Goal: Find specific page/section: Find specific page/section

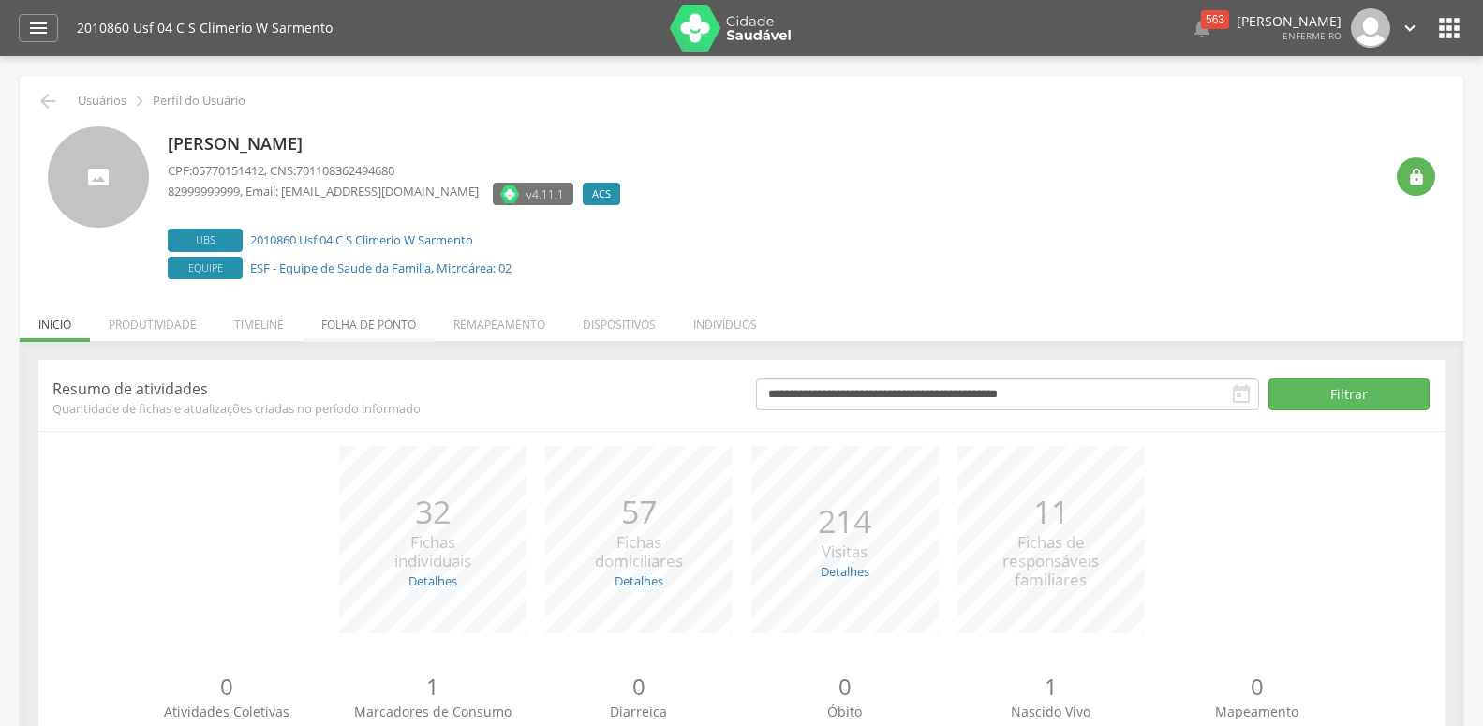
click at [380, 330] on li "Folha de ponto" at bounding box center [369, 320] width 132 height 44
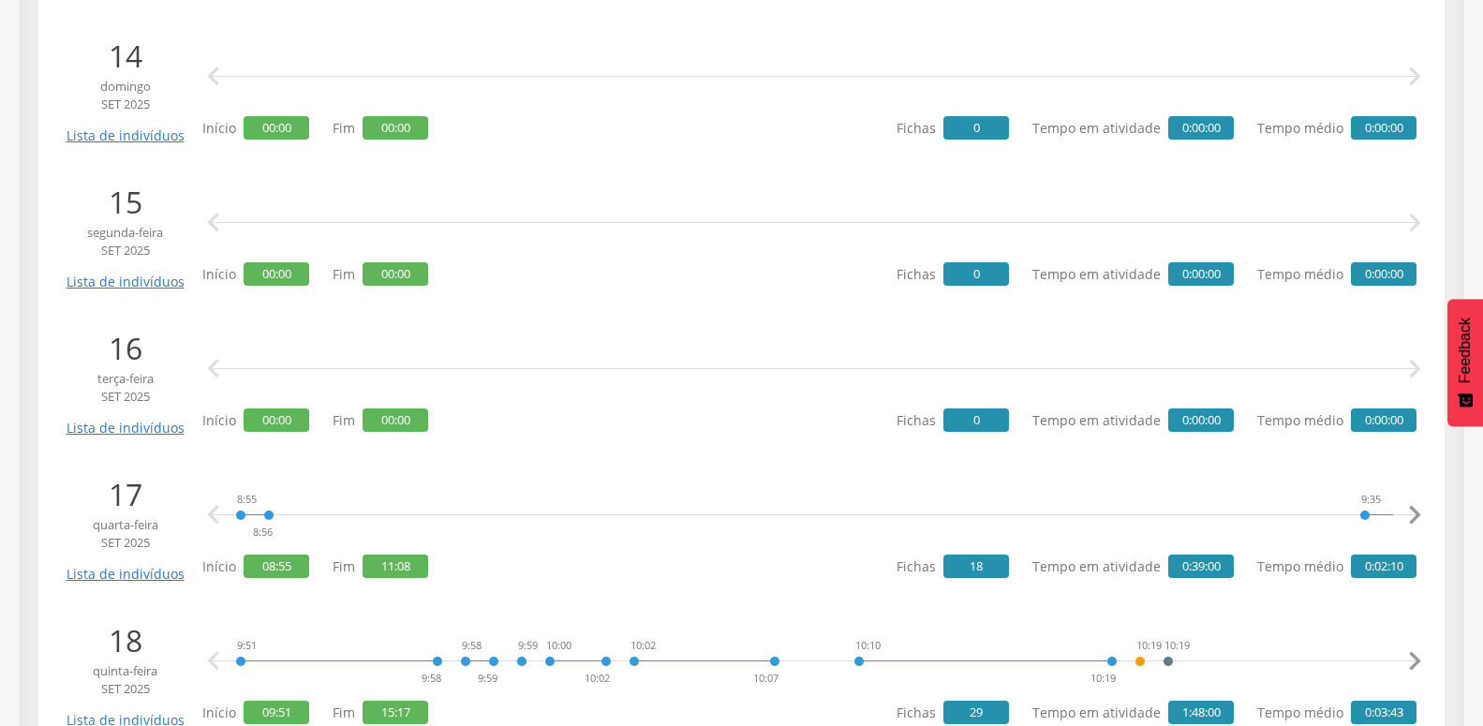
scroll to position [2368, 0]
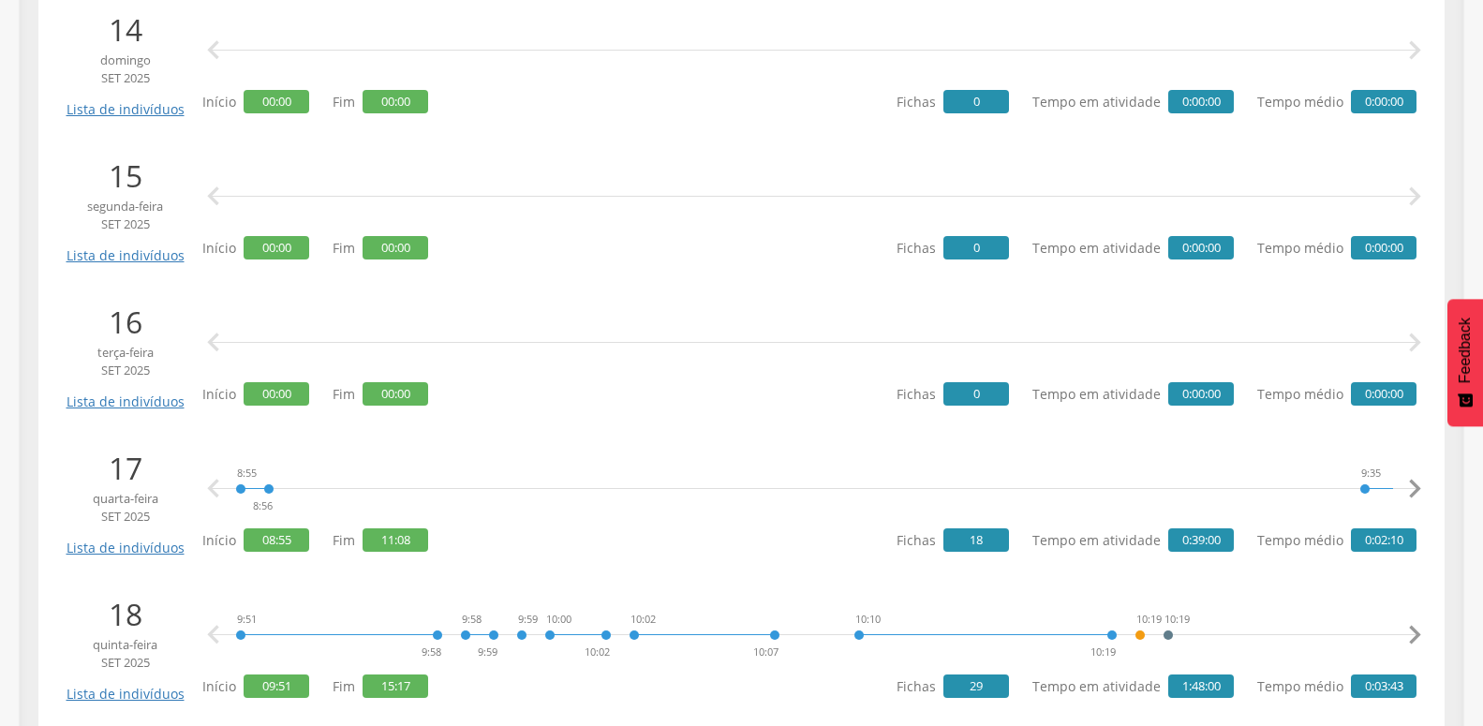
click at [1417, 344] on icon "" at bounding box center [1414, 342] width 37 height 37
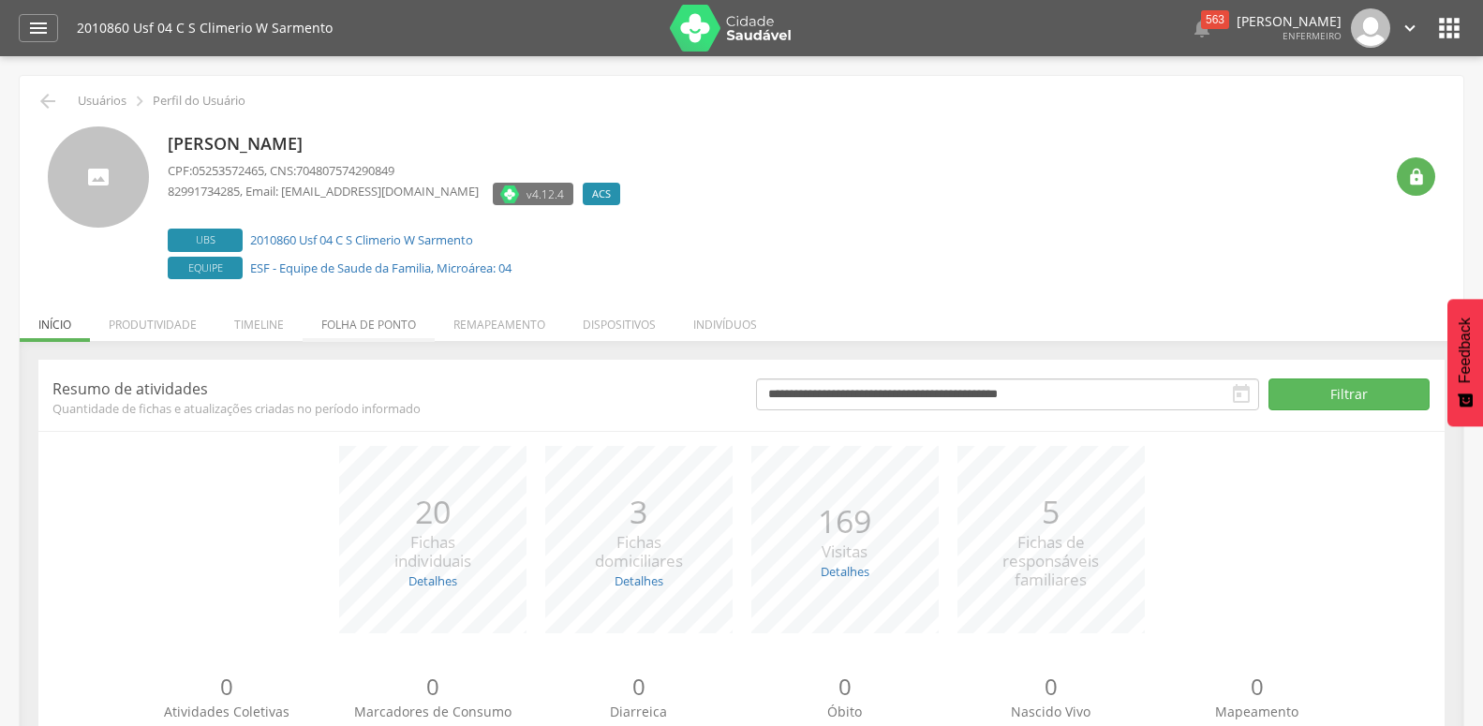
click at [387, 326] on li "Folha de ponto" at bounding box center [369, 320] width 132 height 44
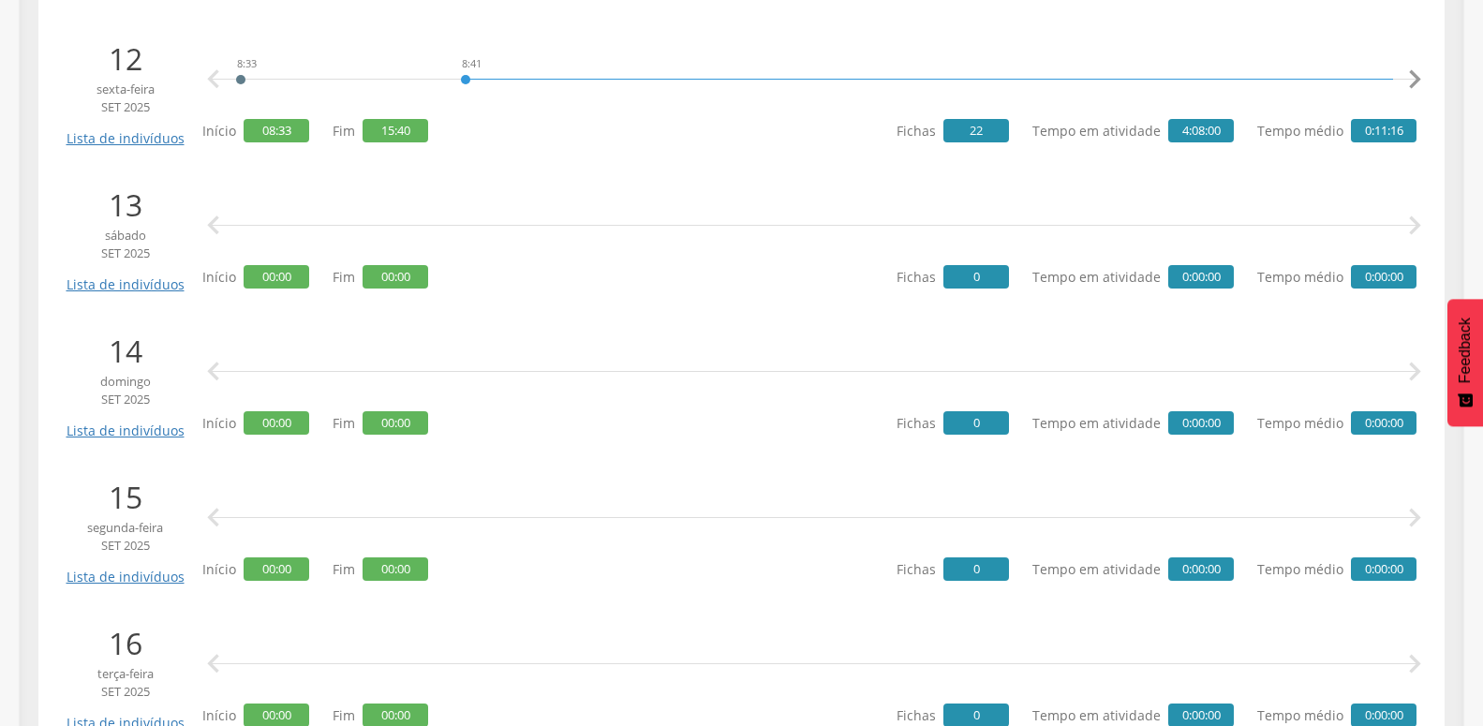
scroll to position [2145, 0]
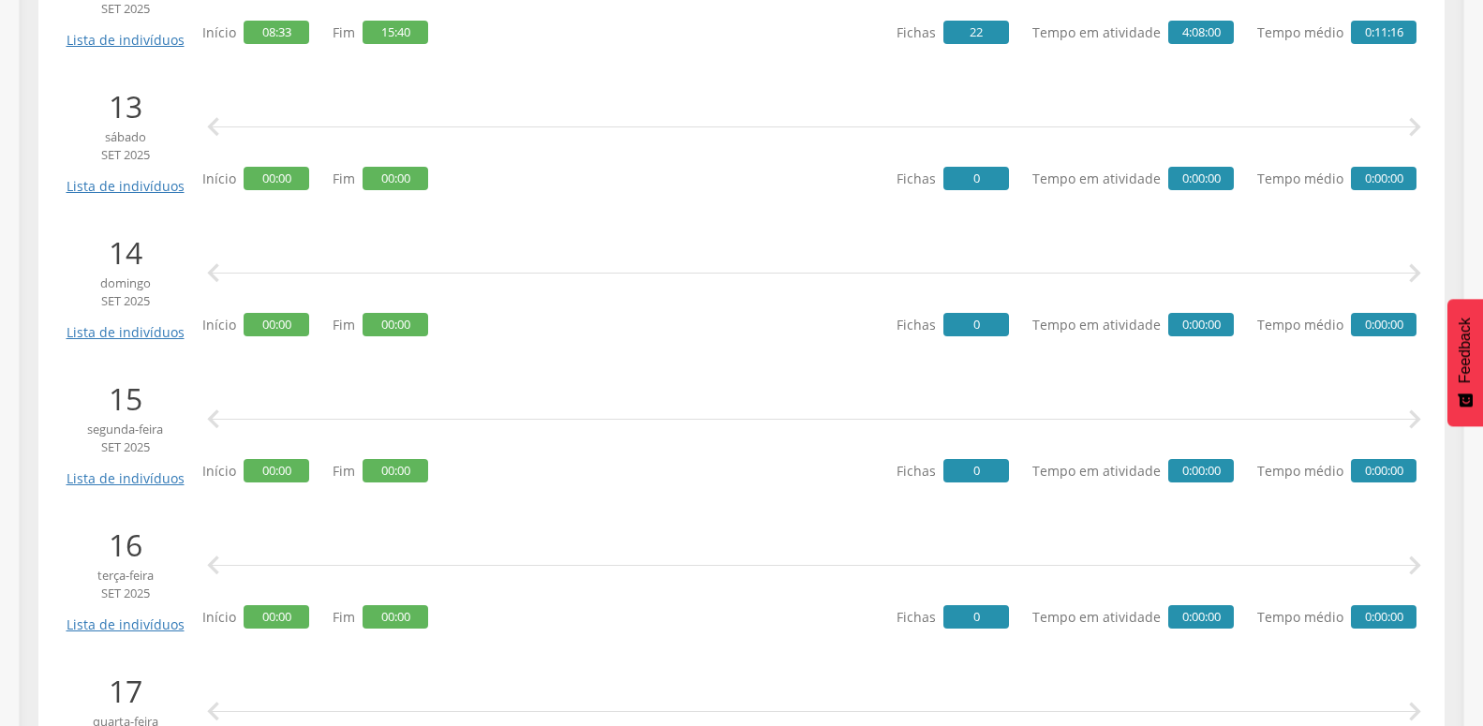
click at [1420, 557] on icon "" at bounding box center [1414, 565] width 37 height 37
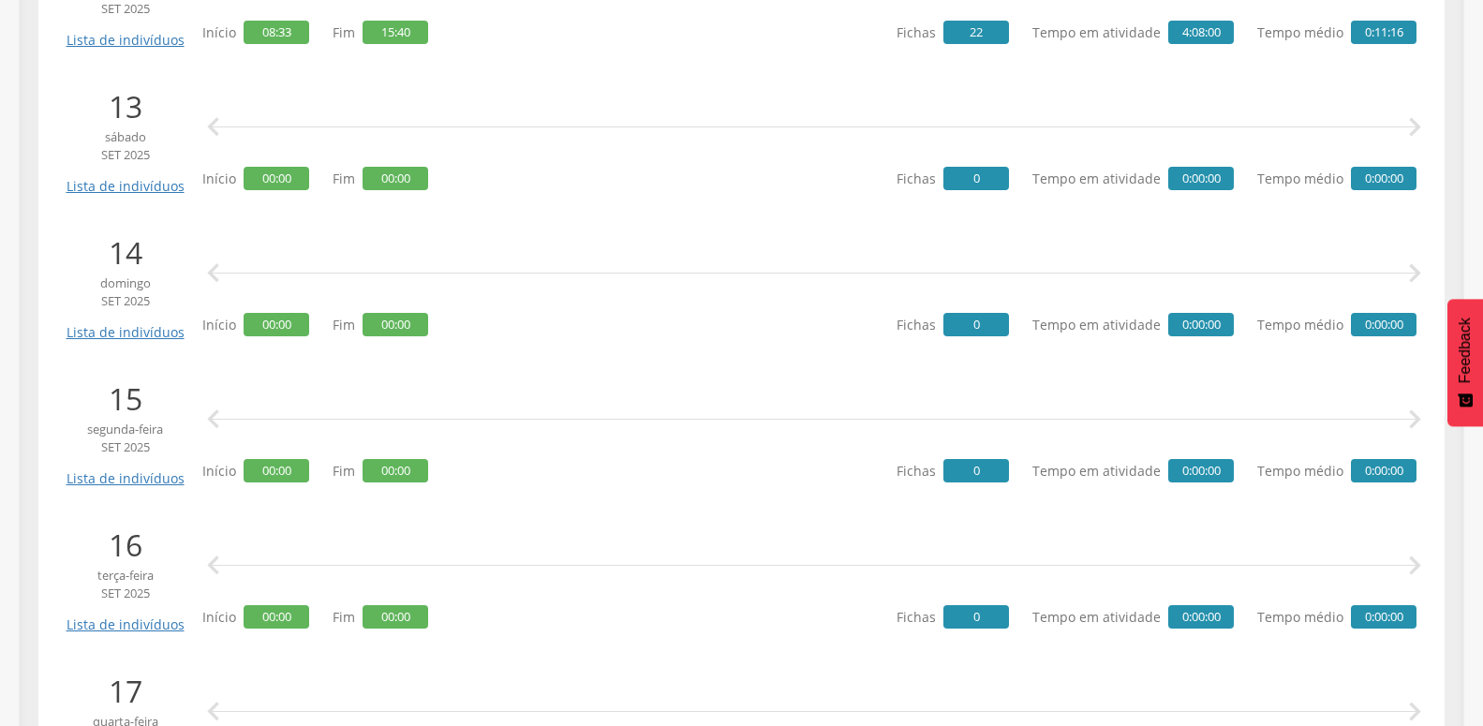
click at [1420, 557] on icon "" at bounding box center [1414, 565] width 37 height 37
click at [1411, 574] on icon "" at bounding box center [1414, 565] width 37 height 37
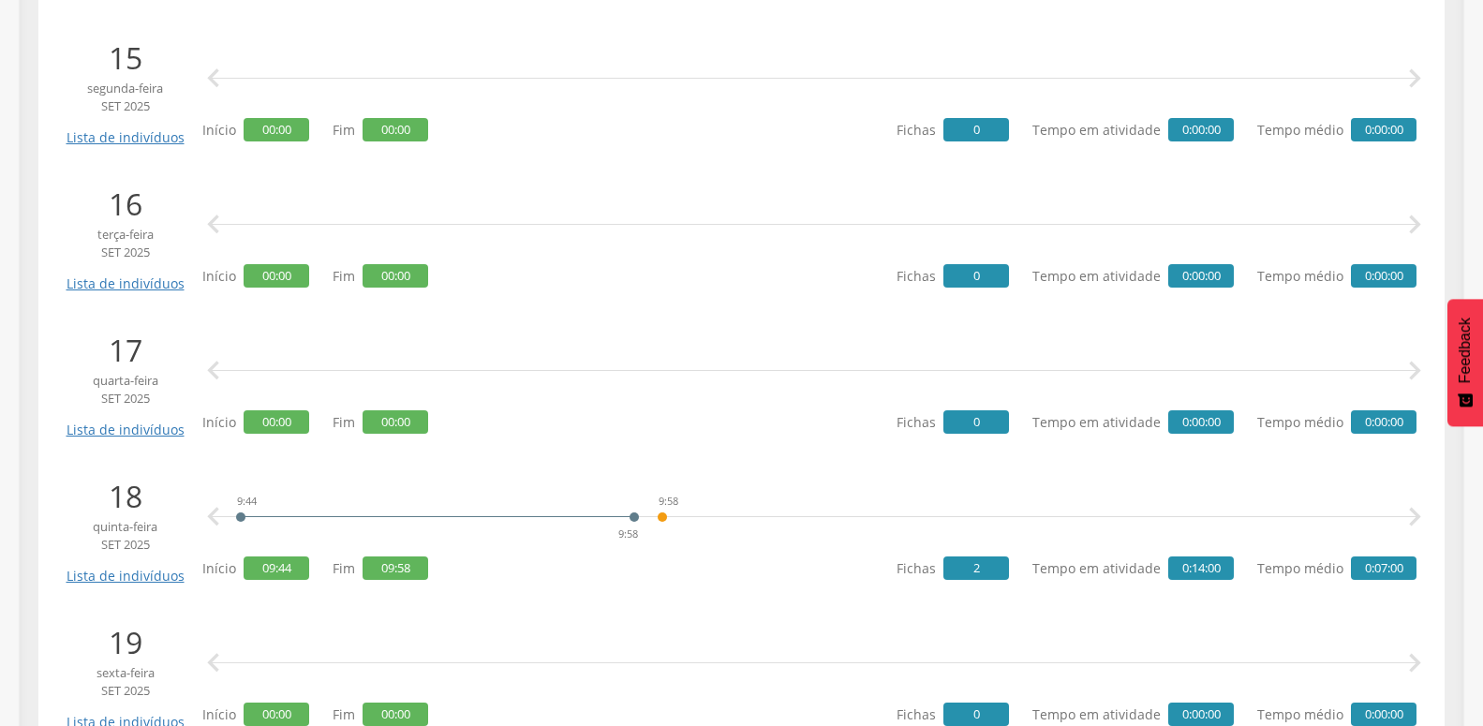
scroll to position [2558, 0]
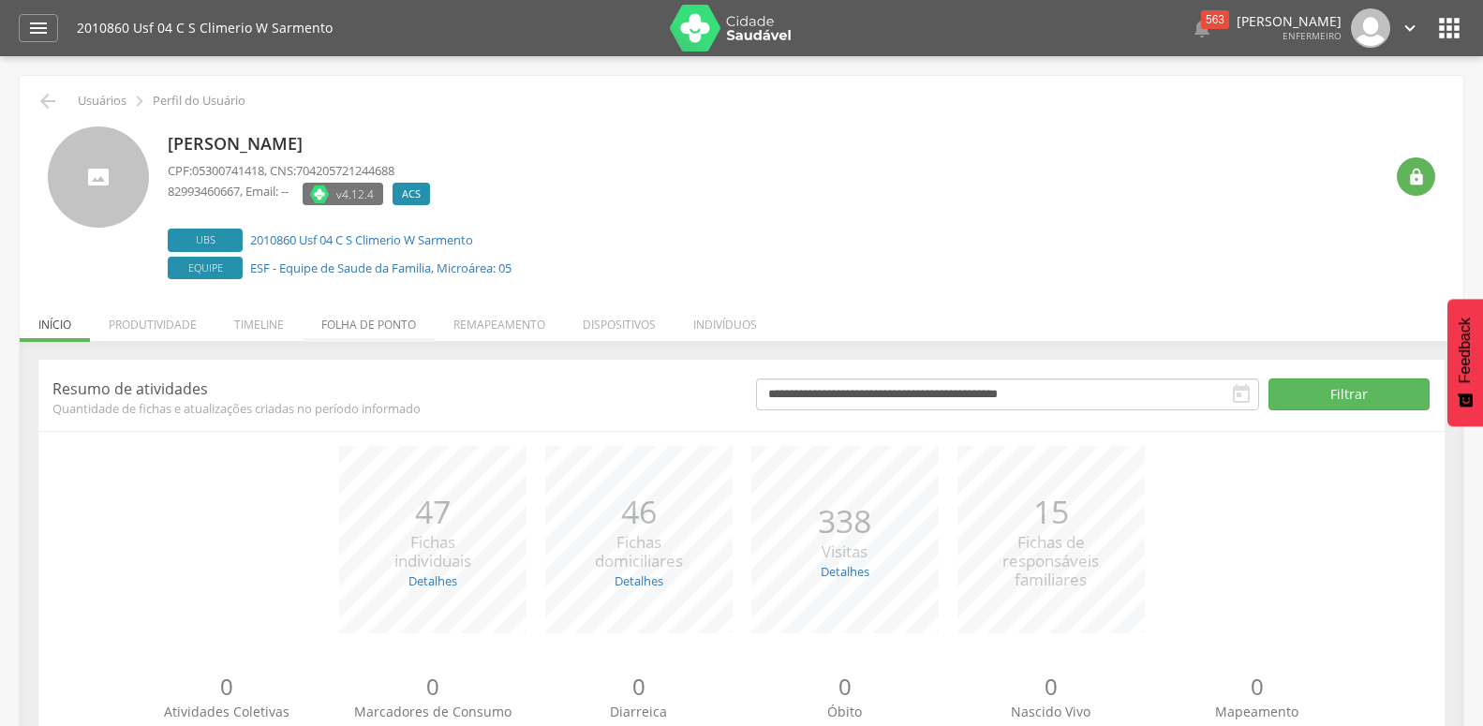
click at [340, 327] on li "Folha de ponto" at bounding box center [369, 320] width 132 height 44
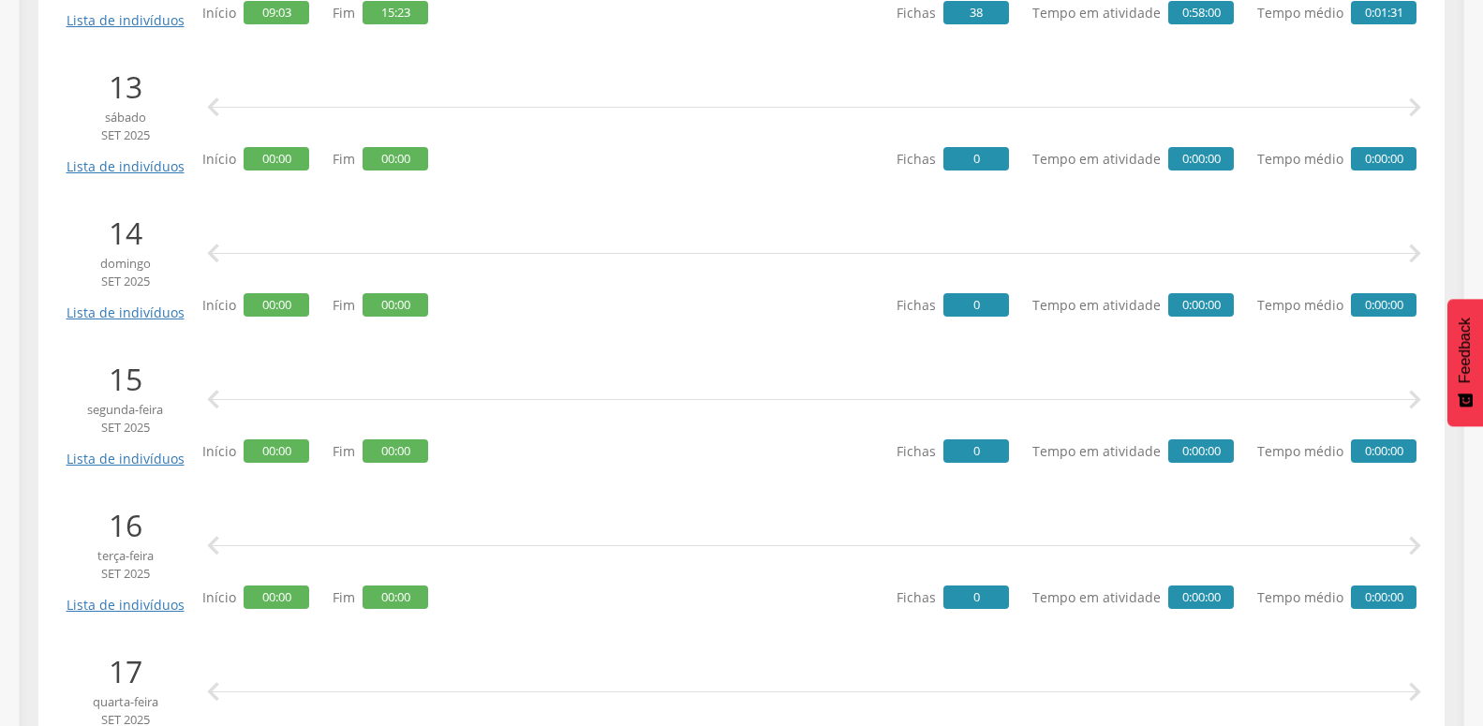
scroll to position [2184, 0]
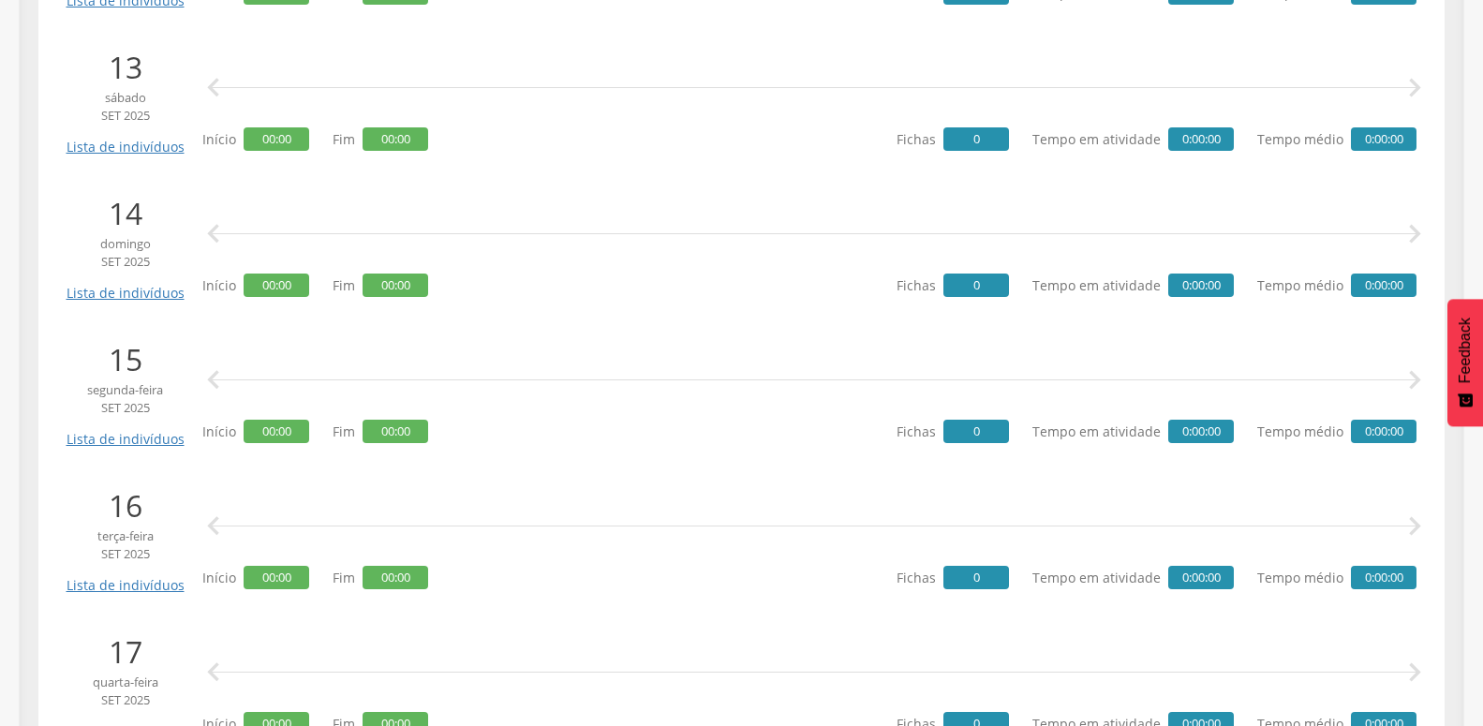
click at [1417, 513] on icon "" at bounding box center [1414, 526] width 37 height 37
click at [1415, 516] on icon "" at bounding box center [1414, 526] width 37 height 37
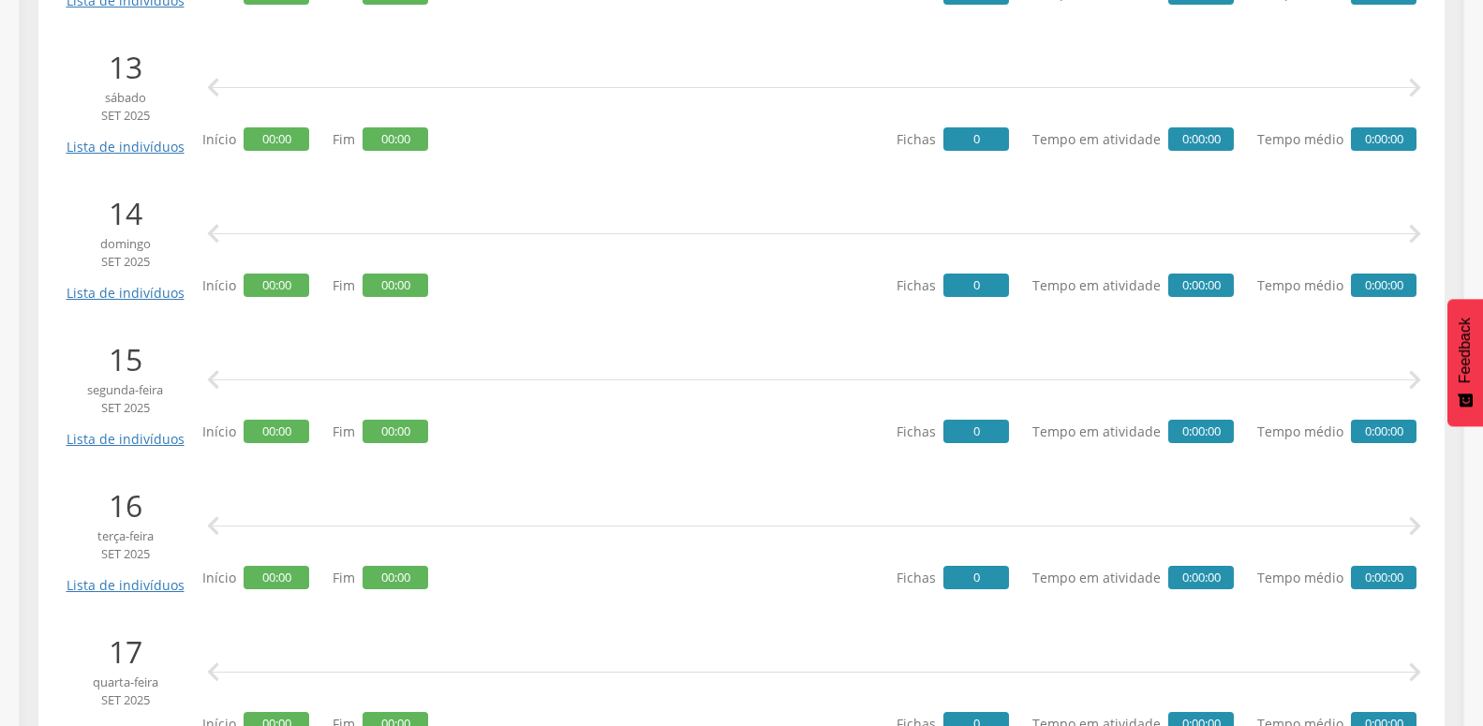
click at [1415, 516] on icon "" at bounding box center [1414, 526] width 37 height 37
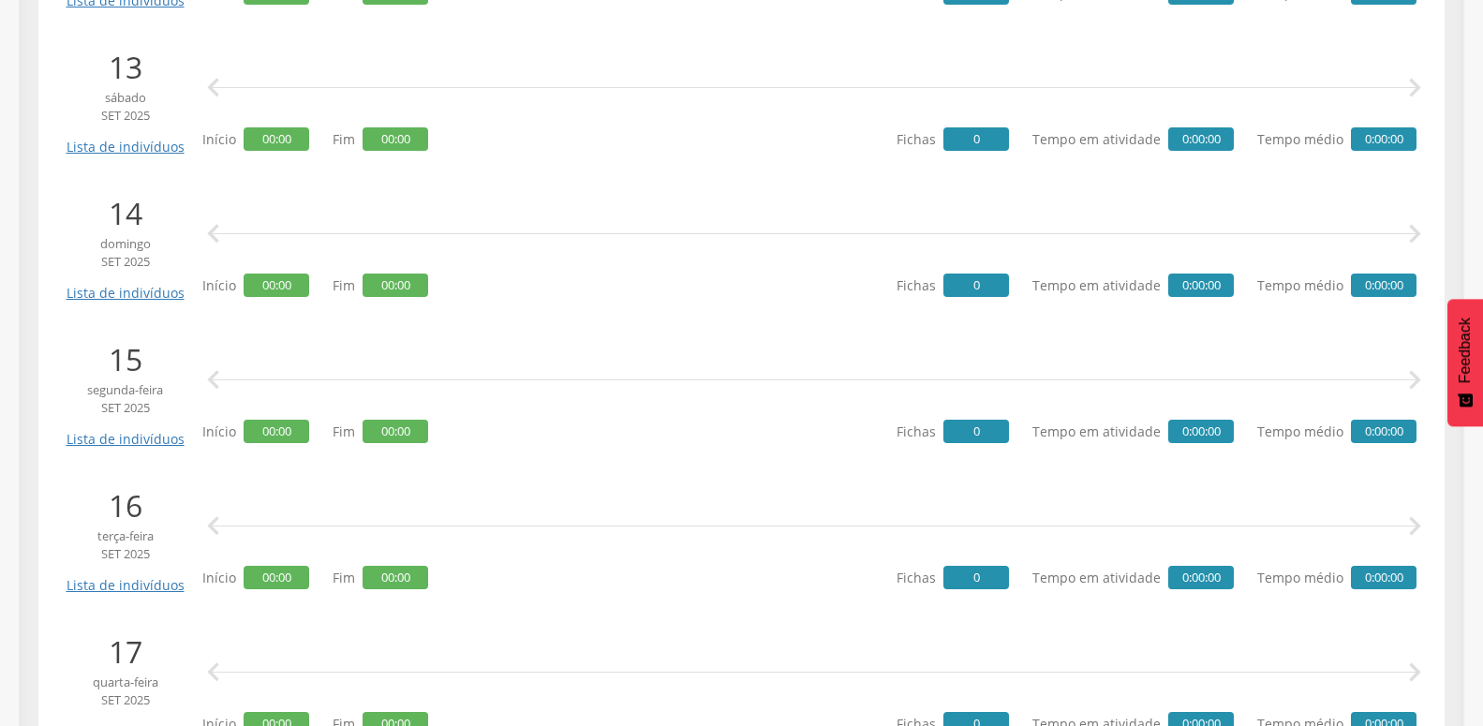
click at [1415, 516] on icon "" at bounding box center [1414, 526] width 37 height 37
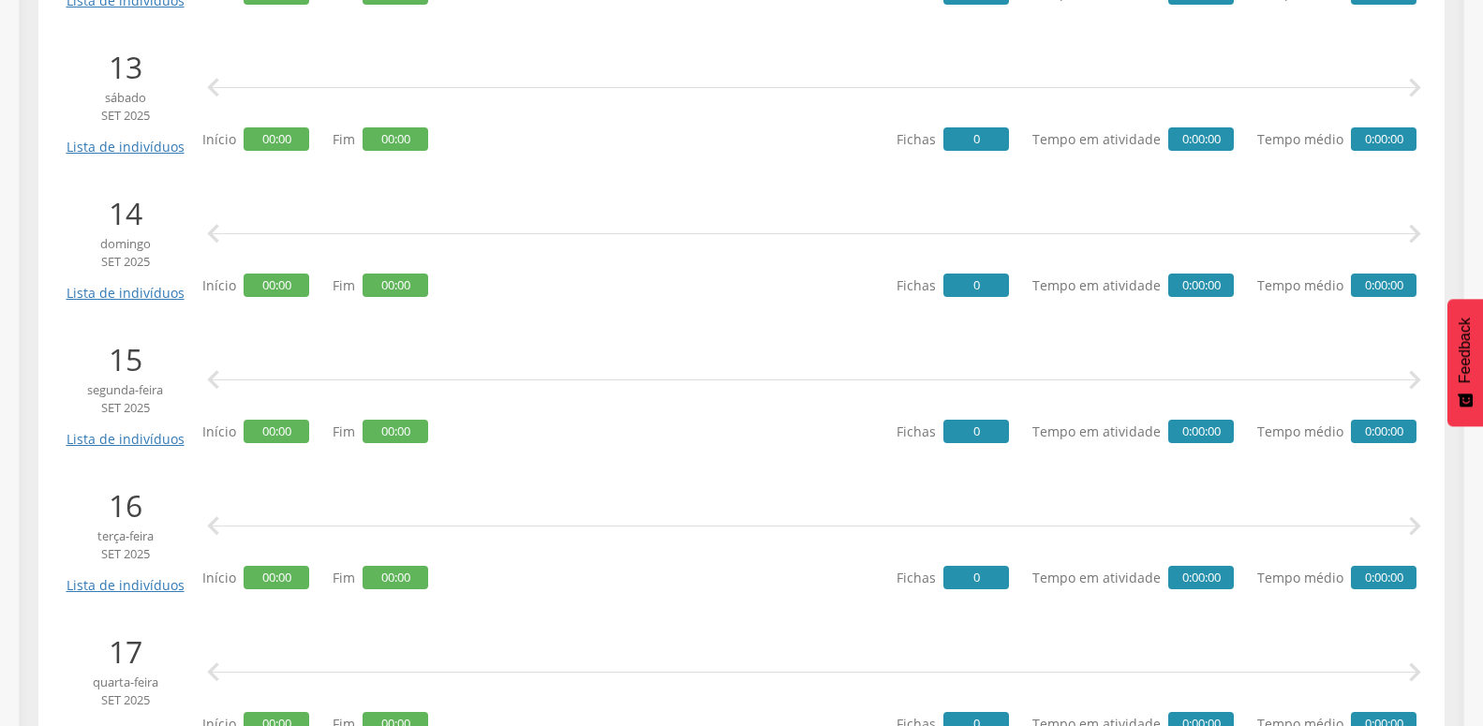
click at [1415, 516] on icon "" at bounding box center [1414, 526] width 37 height 37
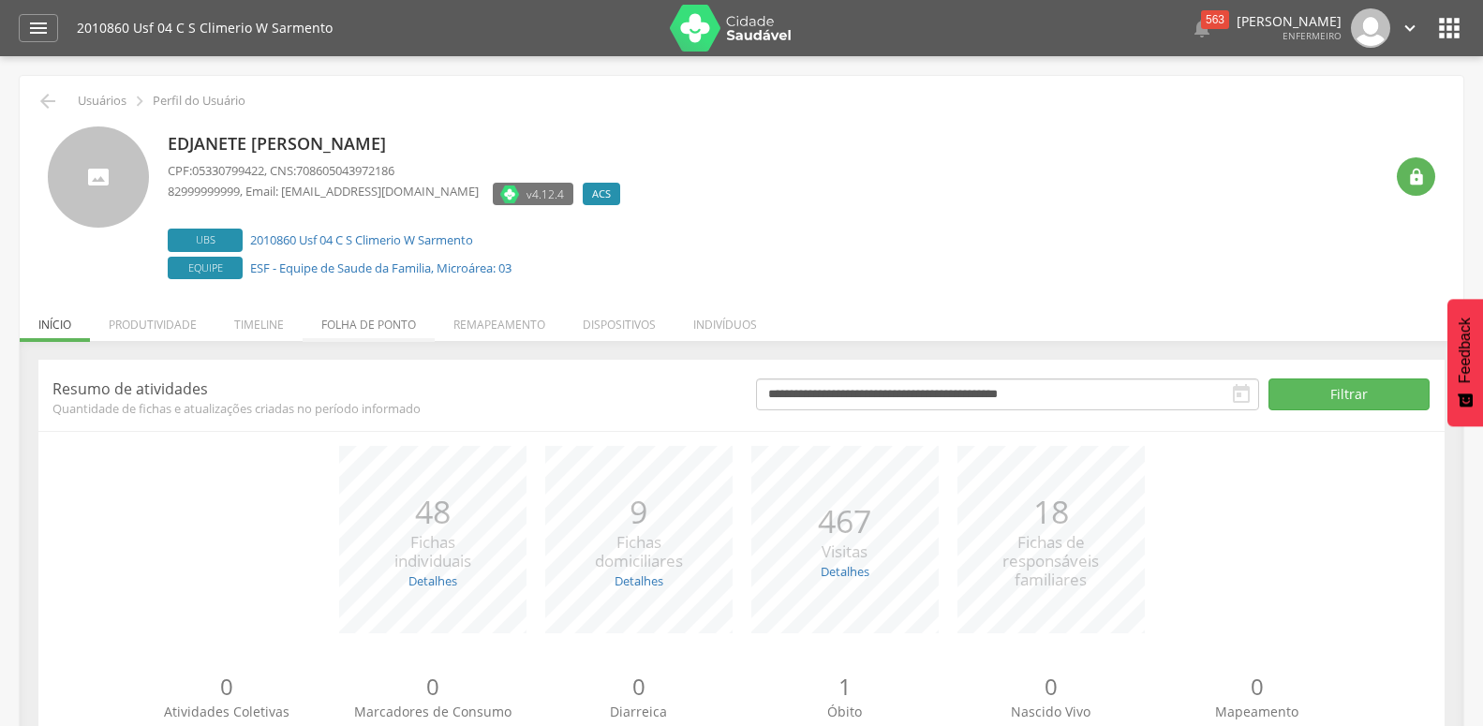
click at [384, 326] on li "Folha de ponto" at bounding box center [369, 320] width 132 height 44
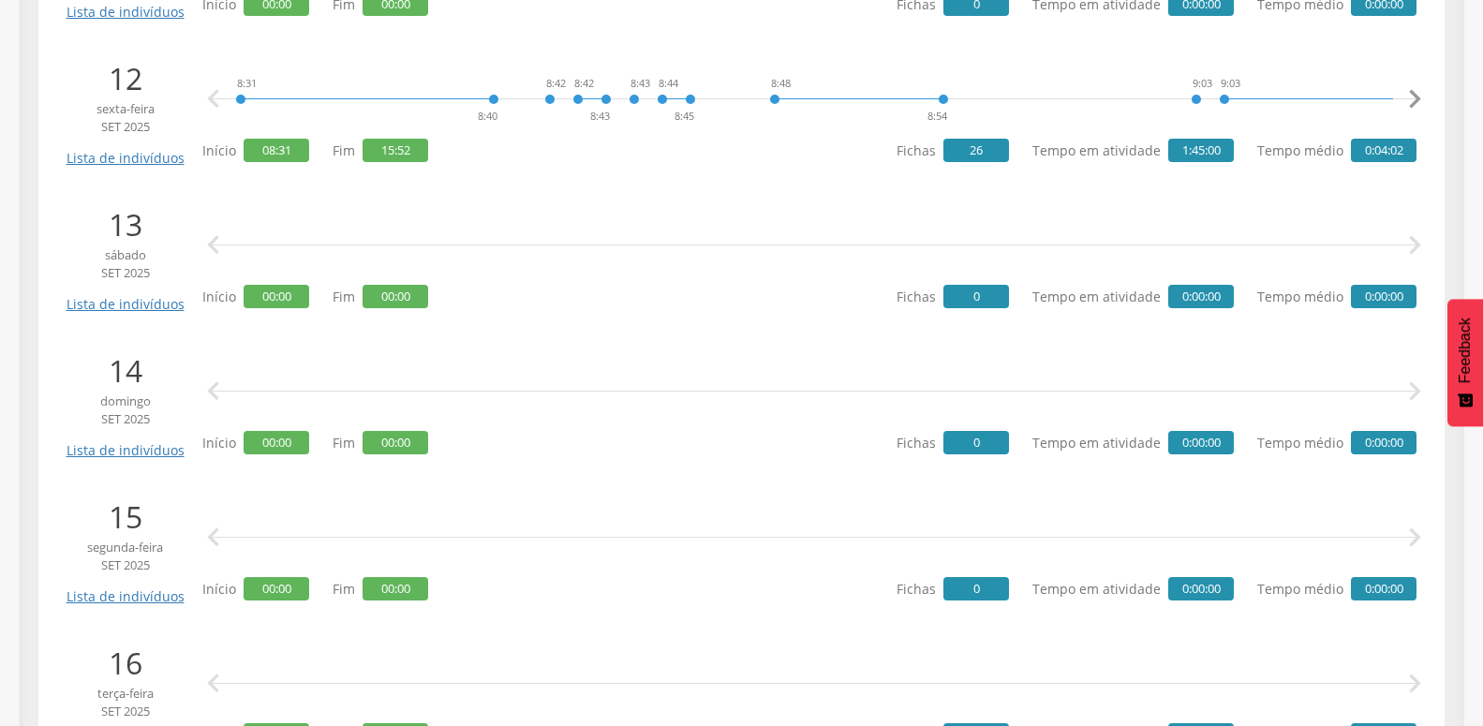
scroll to position [2322, 0]
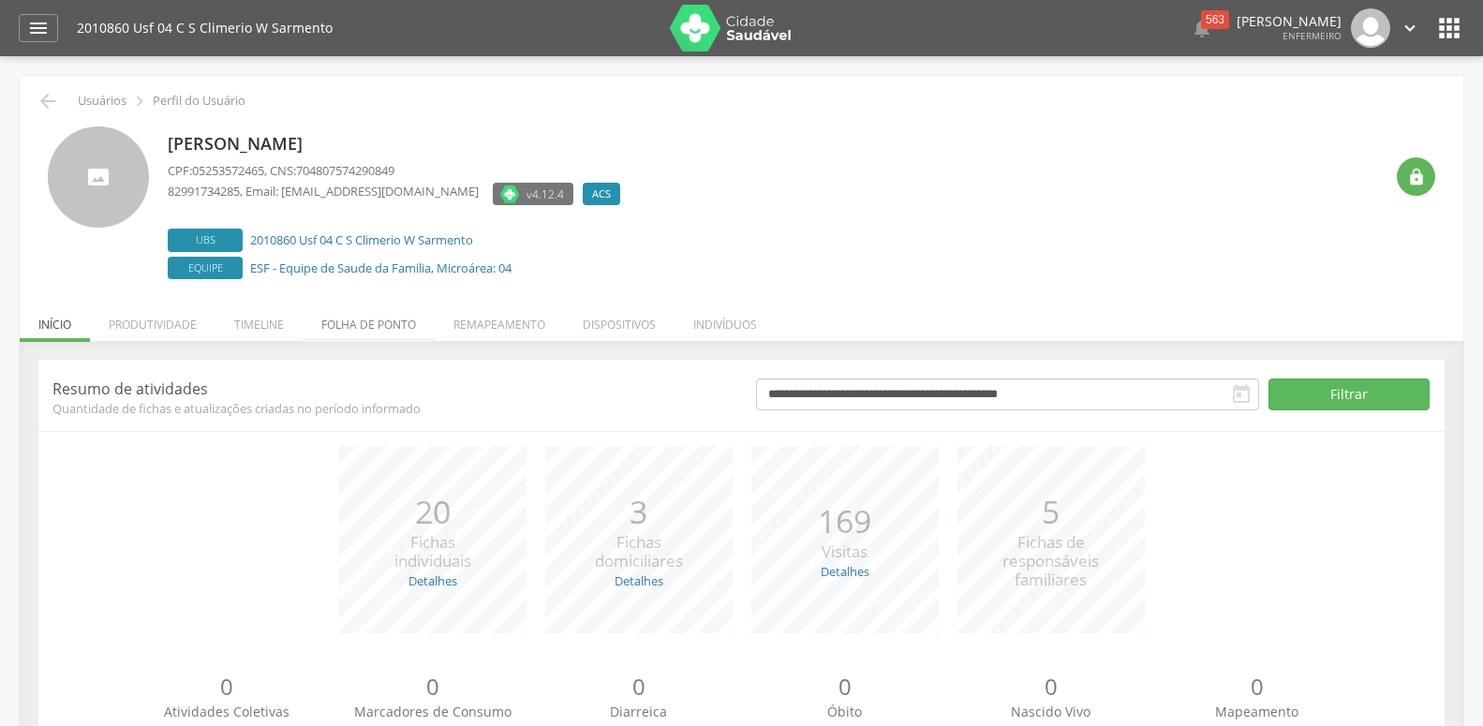
click at [358, 332] on li "Folha de ponto" at bounding box center [369, 320] width 132 height 44
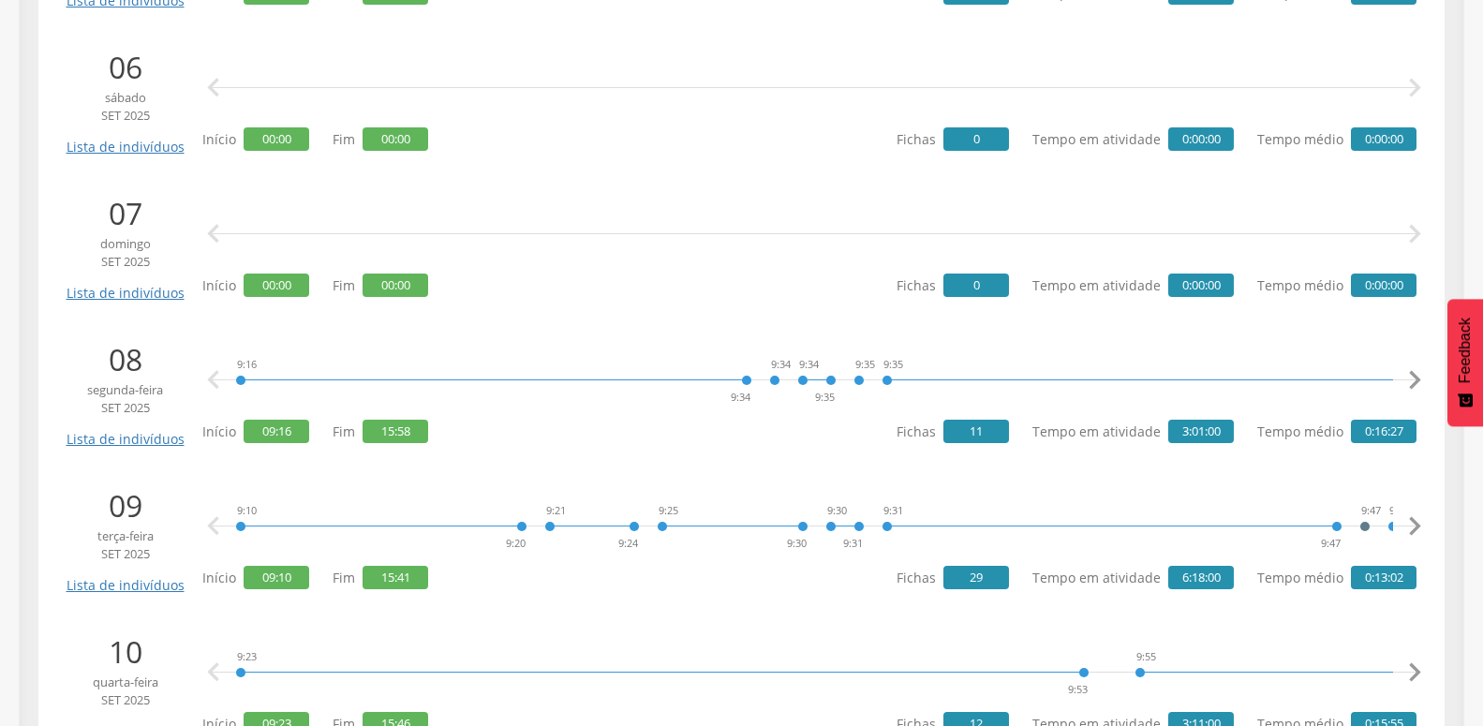
scroll to position [1305, 0]
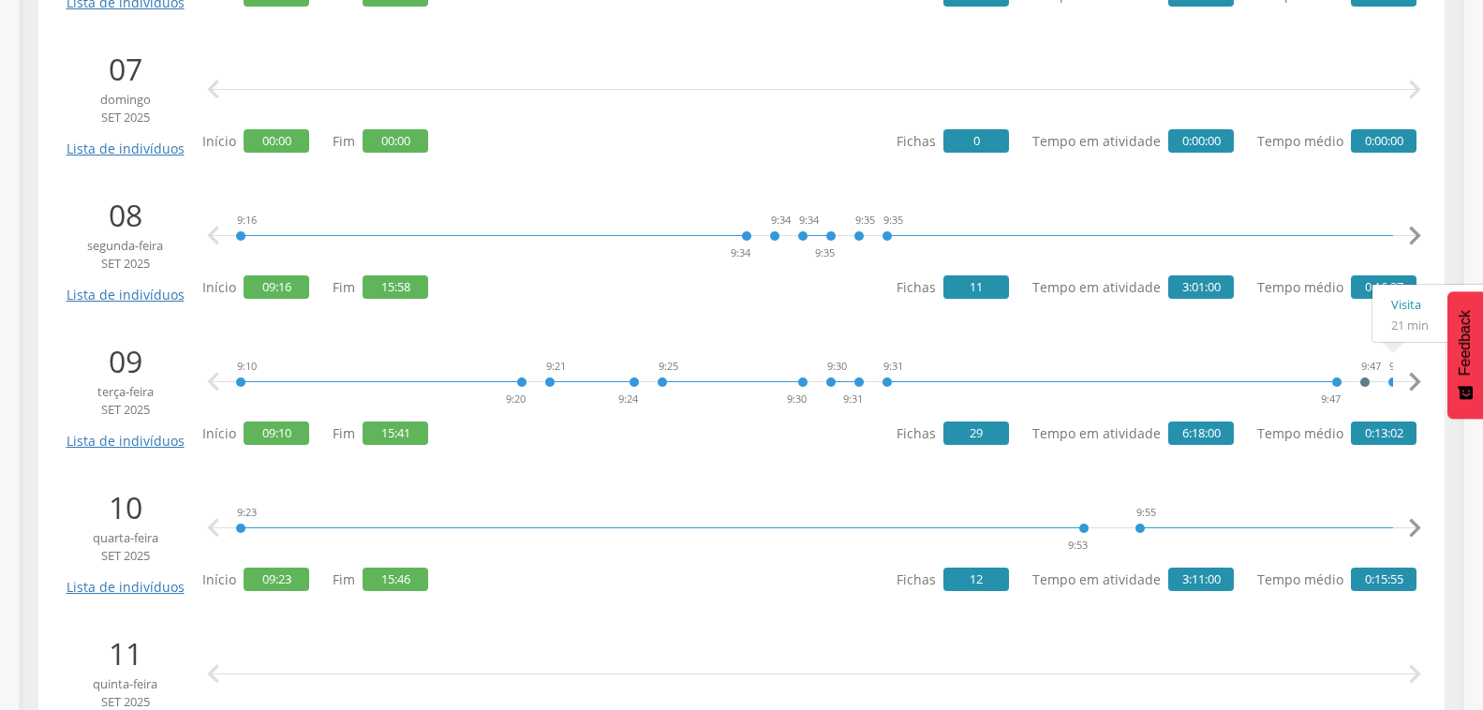
click at [1413, 370] on icon "" at bounding box center [1414, 382] width 37 height 37
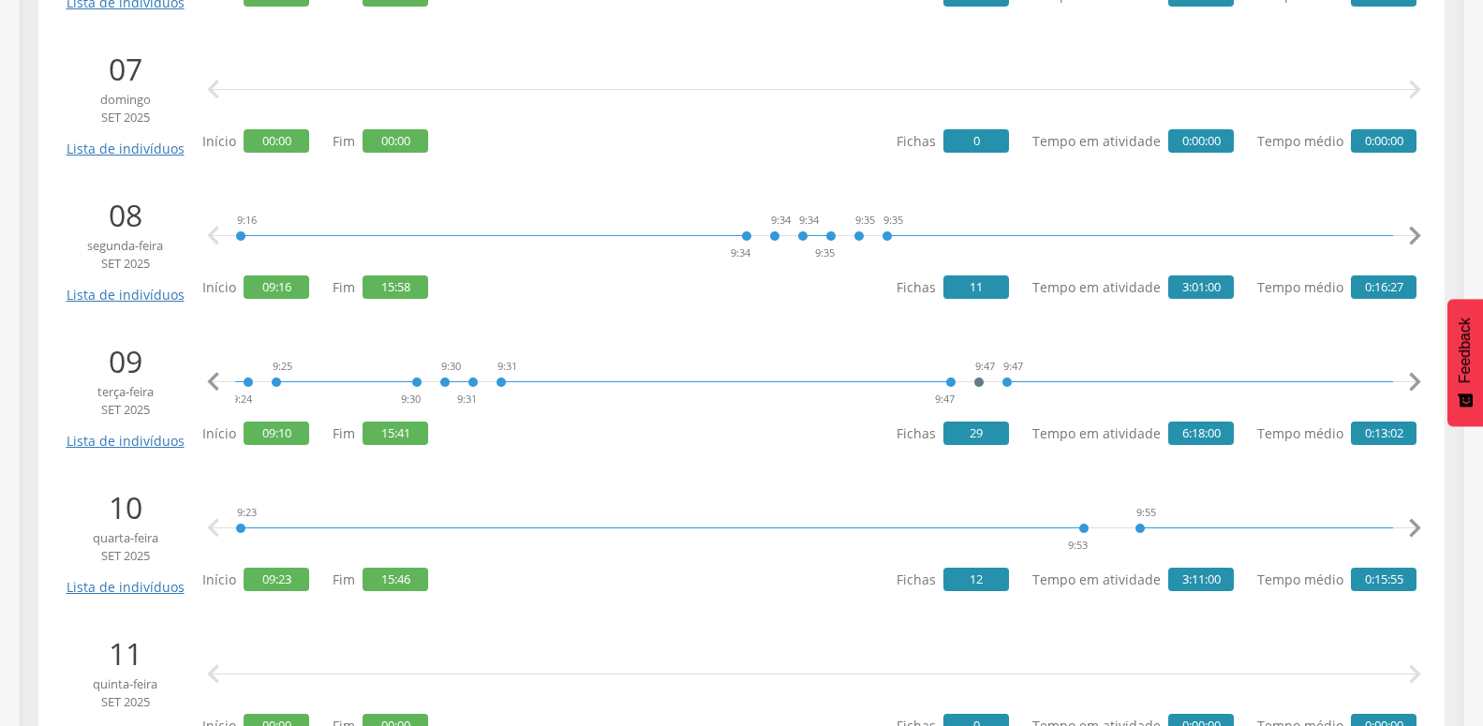
click at [1413, 370] on icon "" at bounding box center [1414, 382] width 37 height 37
click at [1413, 371] on icon "" at bounding box center [1414, 382] width 37 height 37
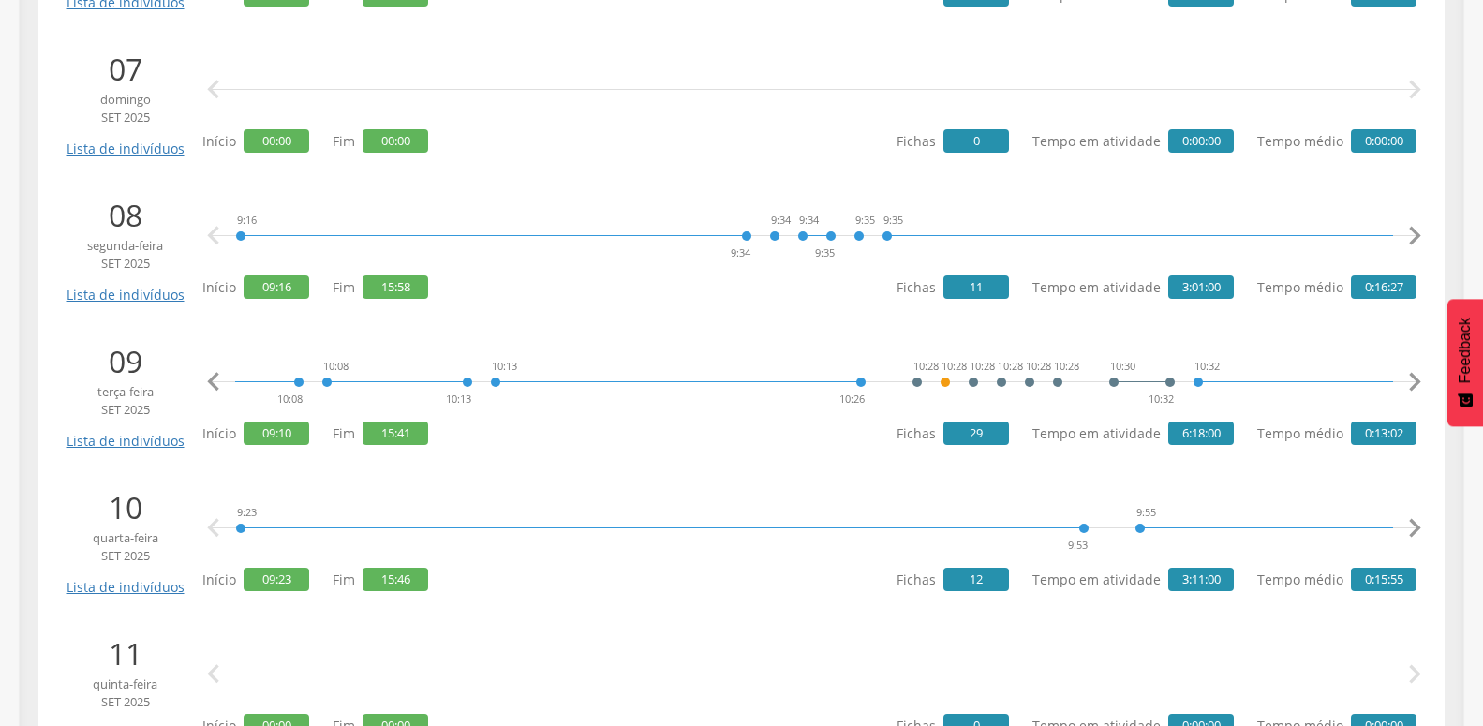
click at [1413, 371] on icon "" at bounding box center [1414, 382] width 37 height 37
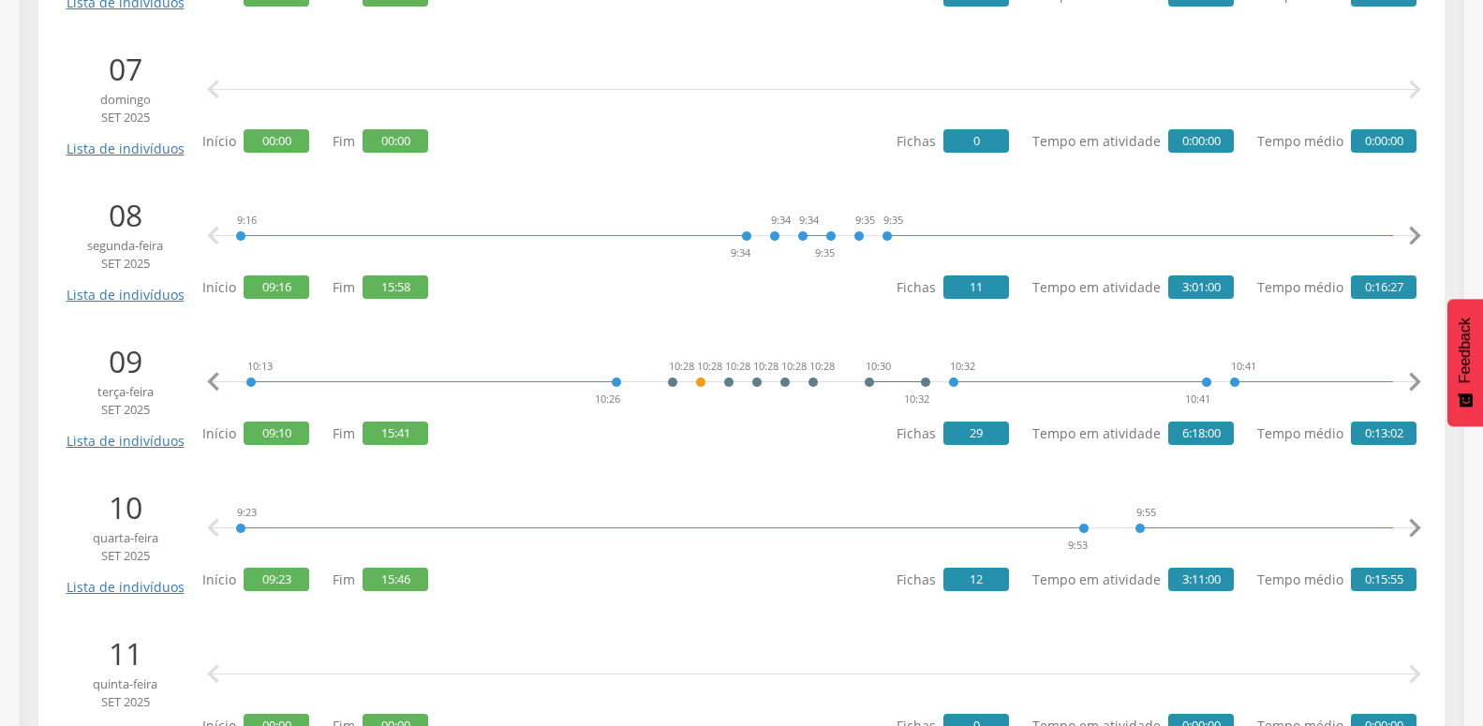
click at [1413, 371] on icon "" at bounding box center [1414, 382] width 37 height 37
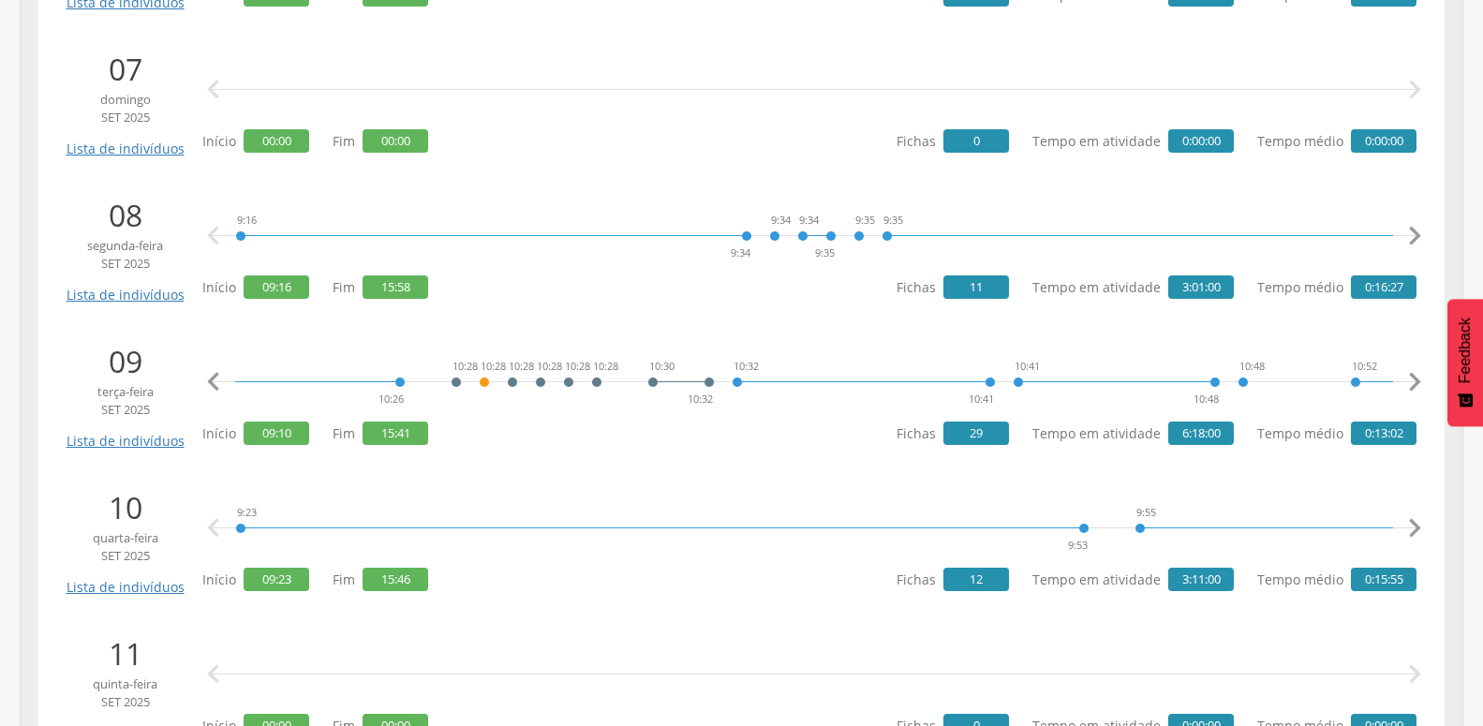
click at [1413, 371] on icon "" at bounding box center [1414, 382] width 37 height 37
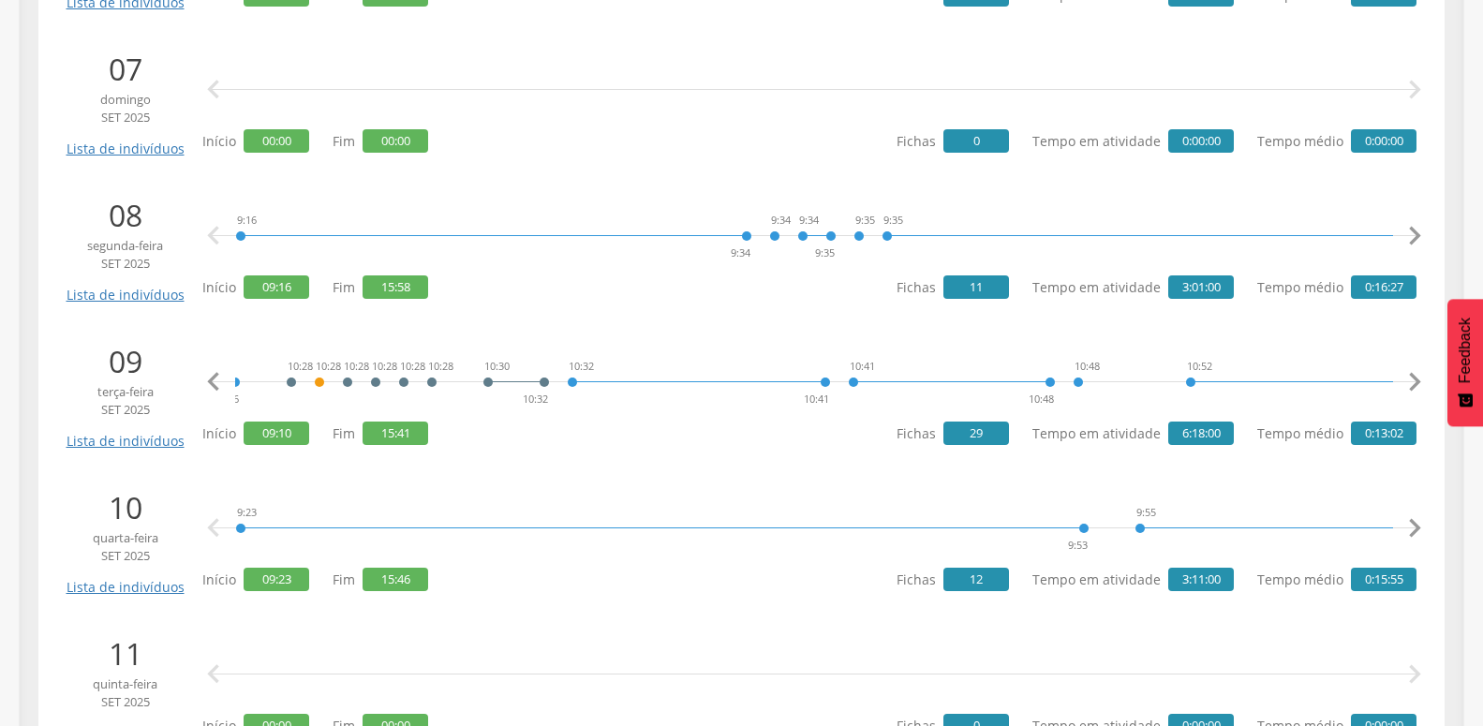
click at [1413, 371] on icon "" at bounding box center [1414, 382] width 37 height 37
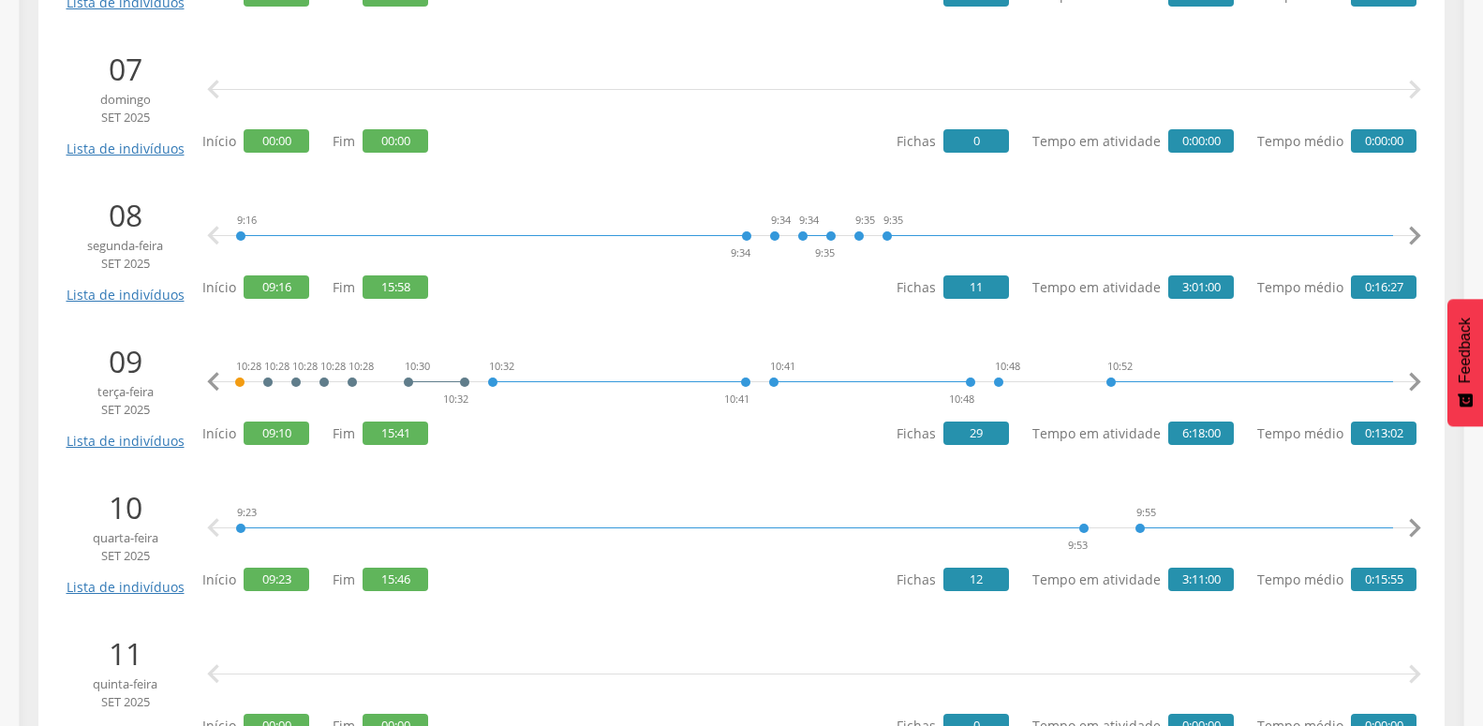
click at [1413, 371] on icon "" at bounding box center [1414, 382] width 37 height 37
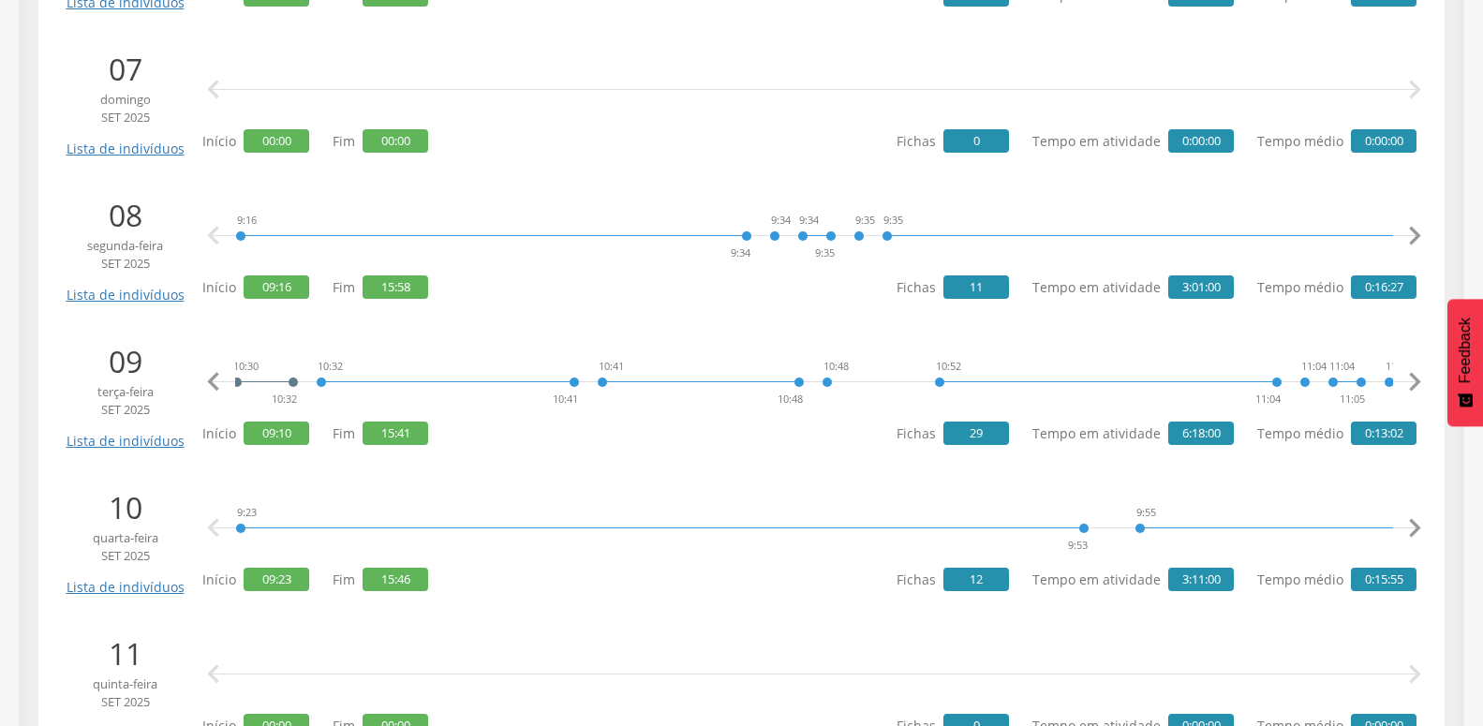
click at [1413, 371] on icon "" at bounding box center [1414, 382] width 37 height 37
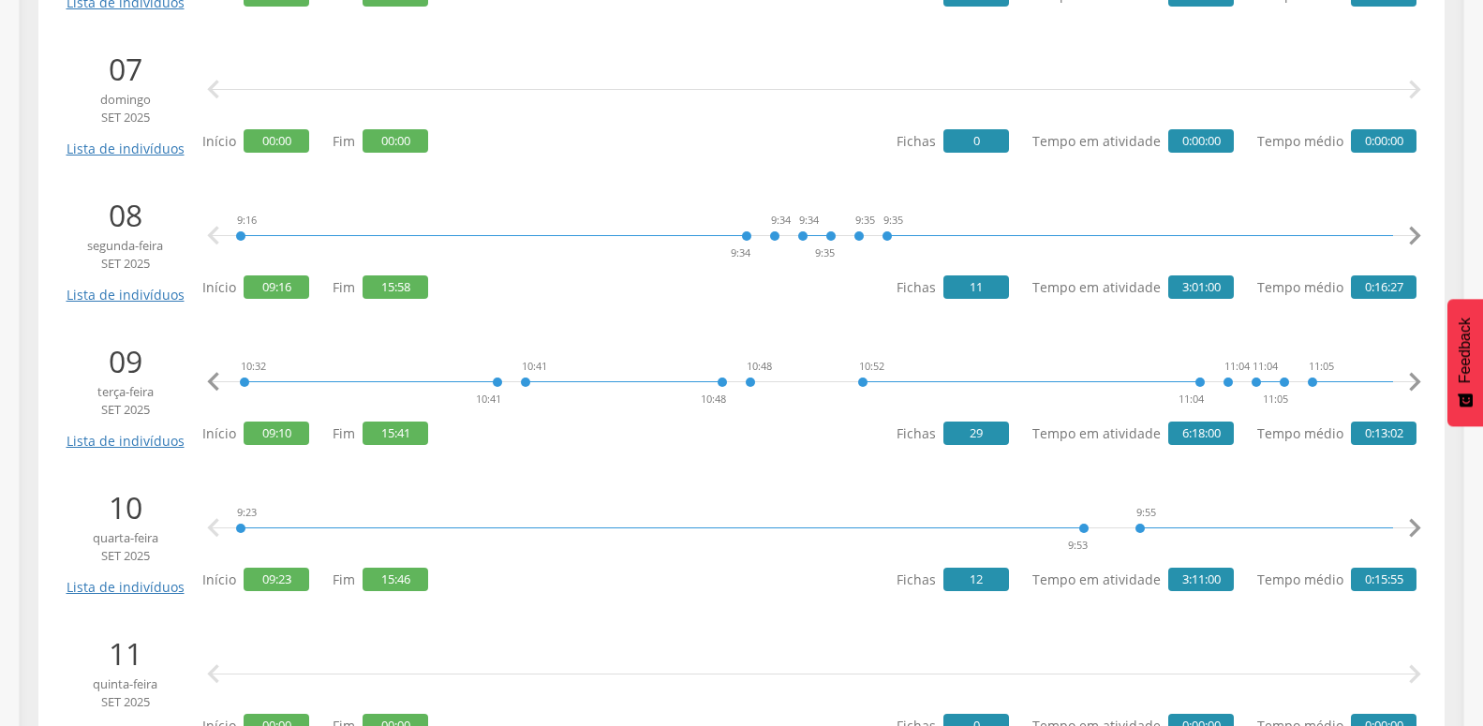
click at [1413, 371] on icon "" at bounding box center [1414, 382] width 37 height 37
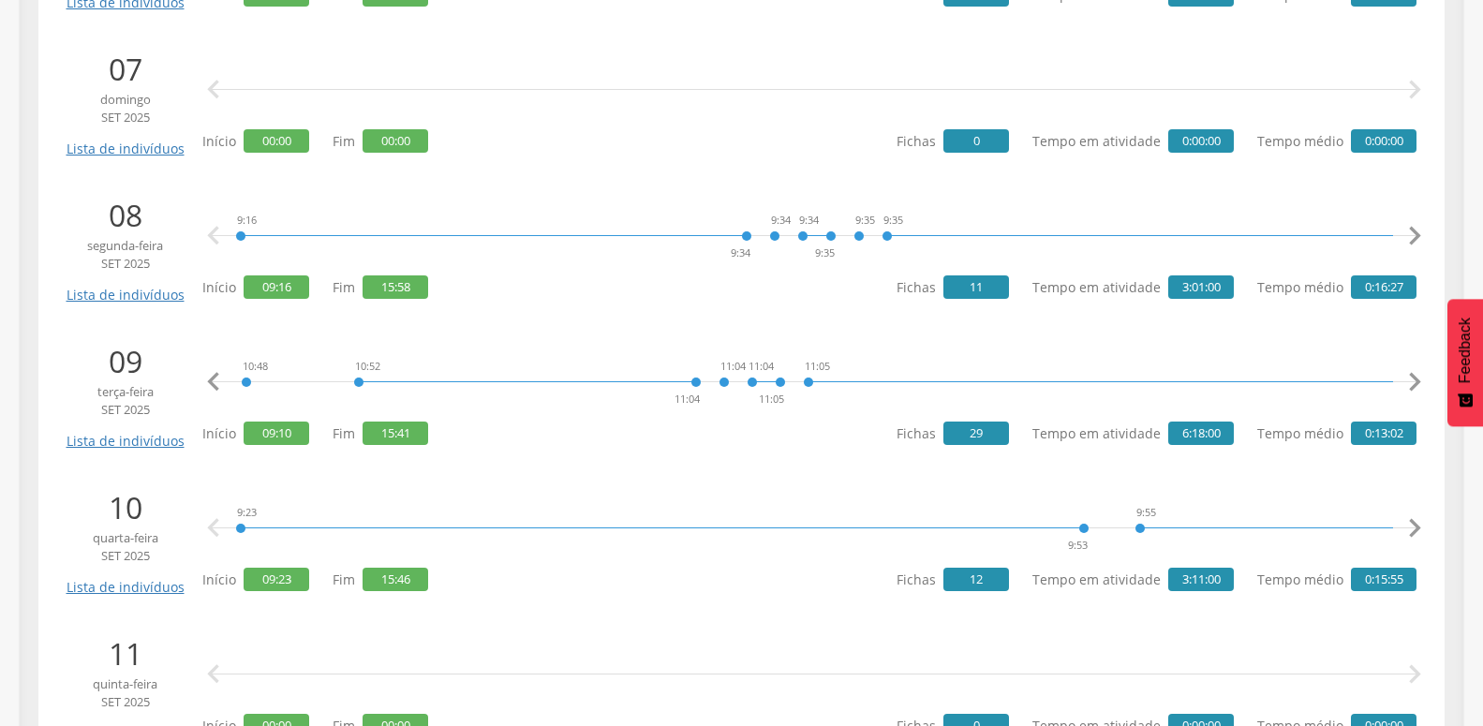
click at [1413, 371] on icon "" at bounding box center [1414, 382] width 37 height 37
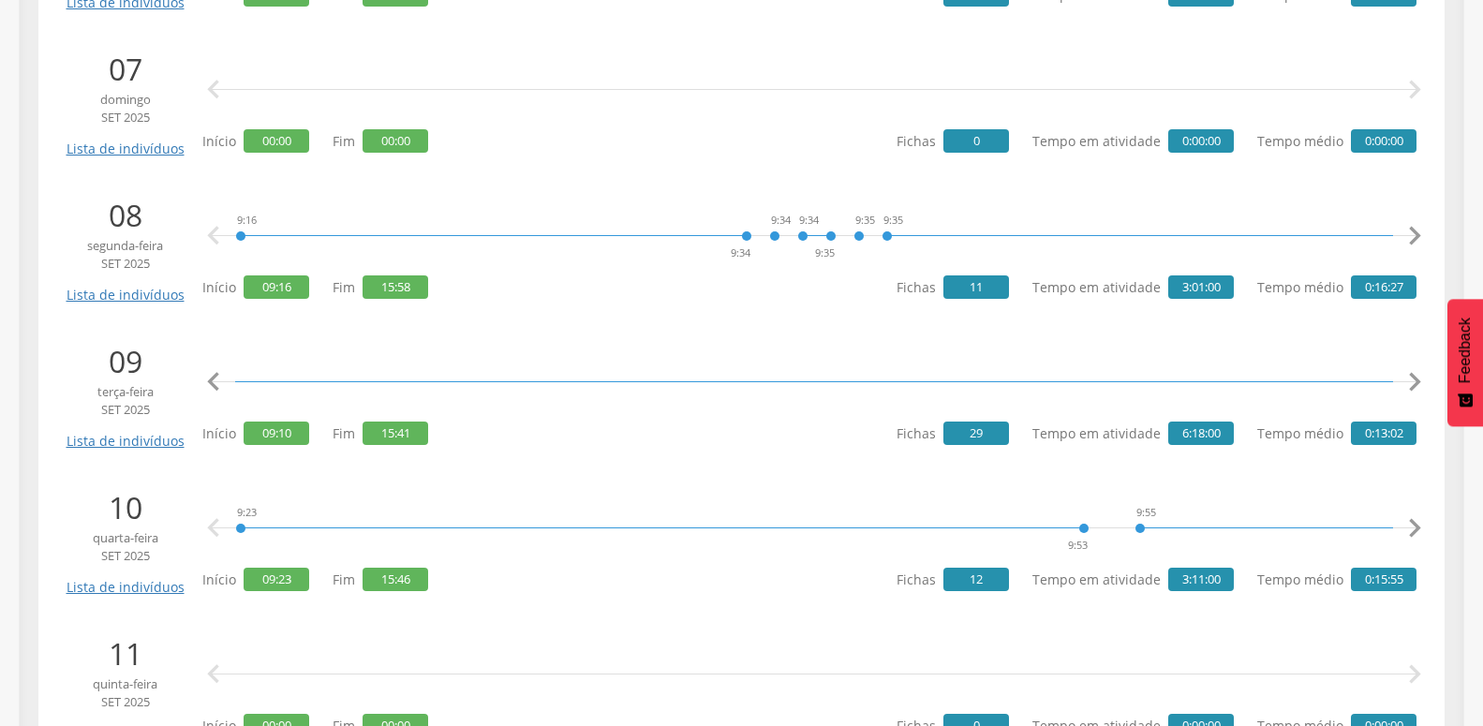
click at [1413, 371] on icon "" at bounding box center [1414, 382] width 37 height 37
click at [216, 375] on icon "" at bounding box center [213, 382] width 37 height 37
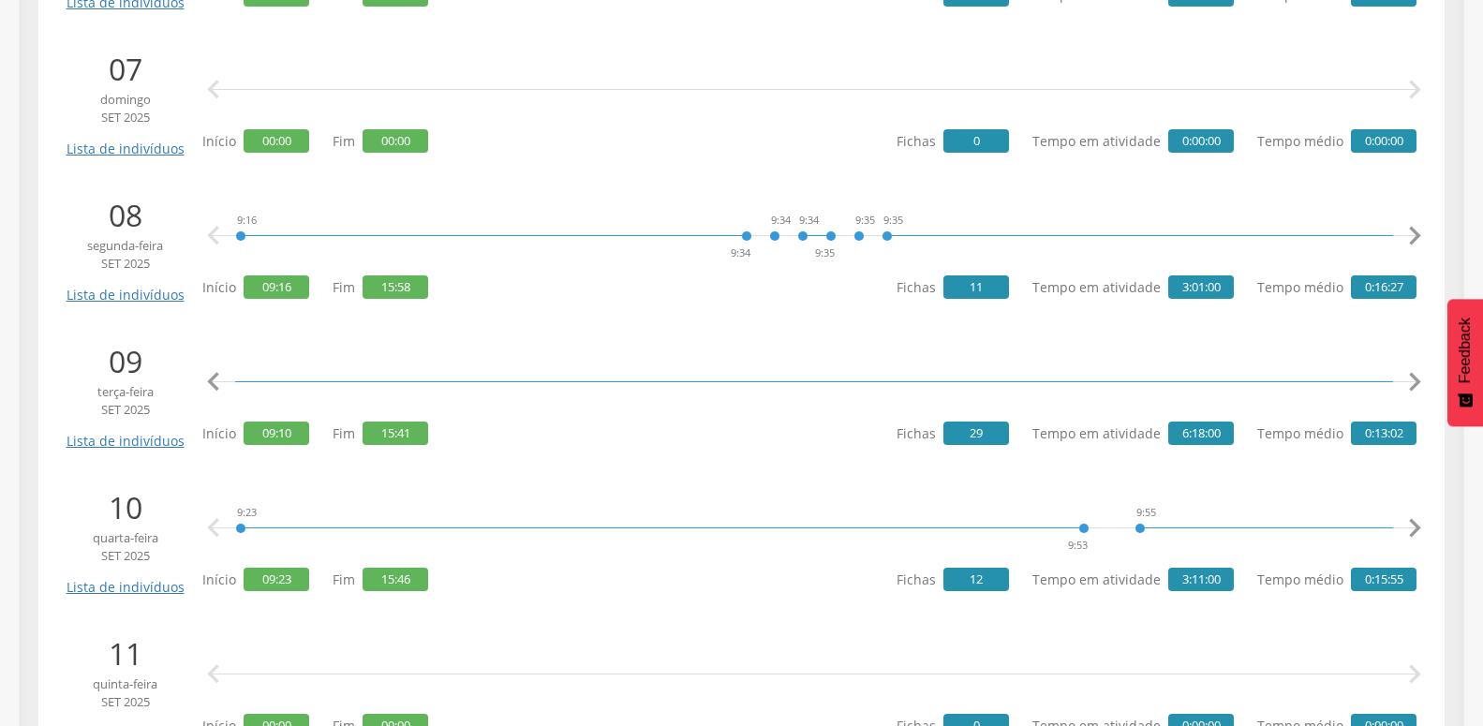
click at [216, 375] on icon "" at bounding box center [213, 382] width 37 height 37
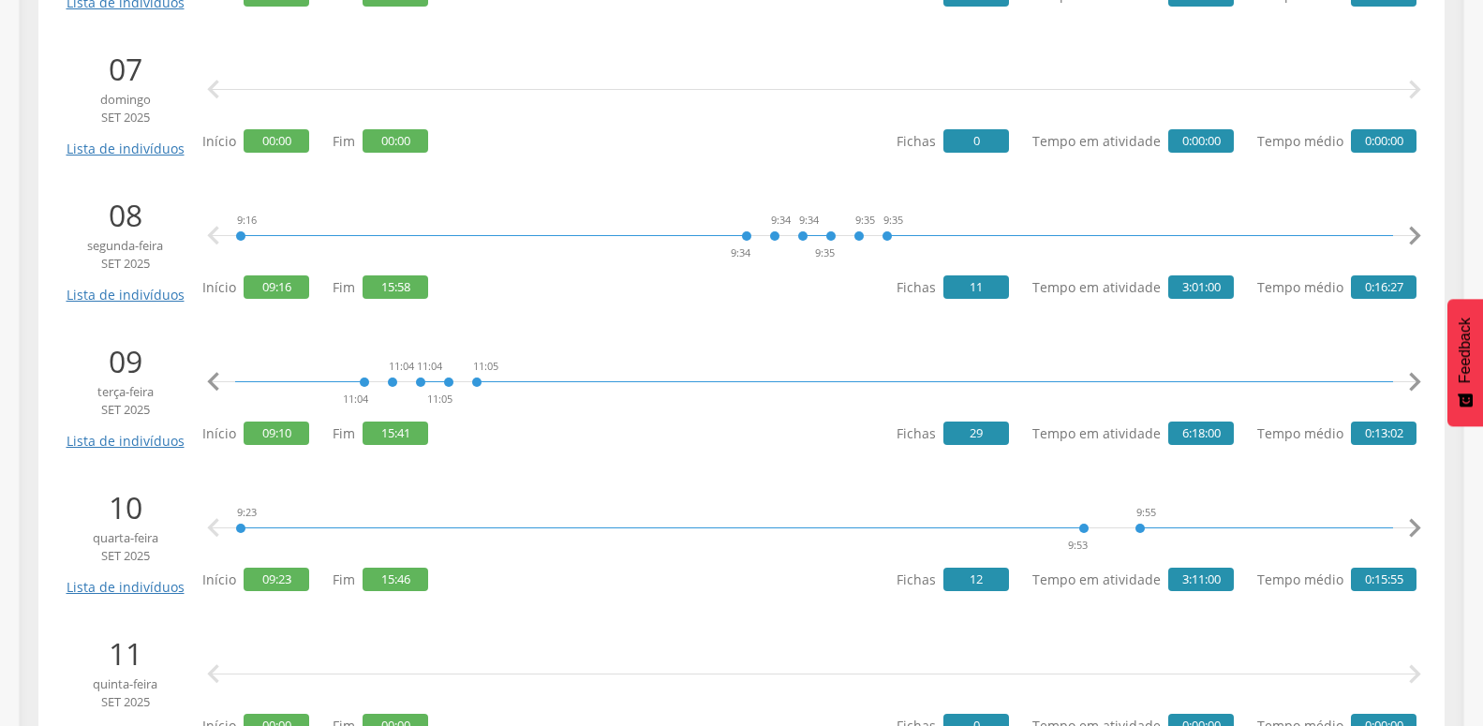
click at [216, 375] on icon "" at bounding box center [213, 382] width 37 height 37
click at [1400, 380] on icon "" at bounding box center [1414, 382] width 37 height 37
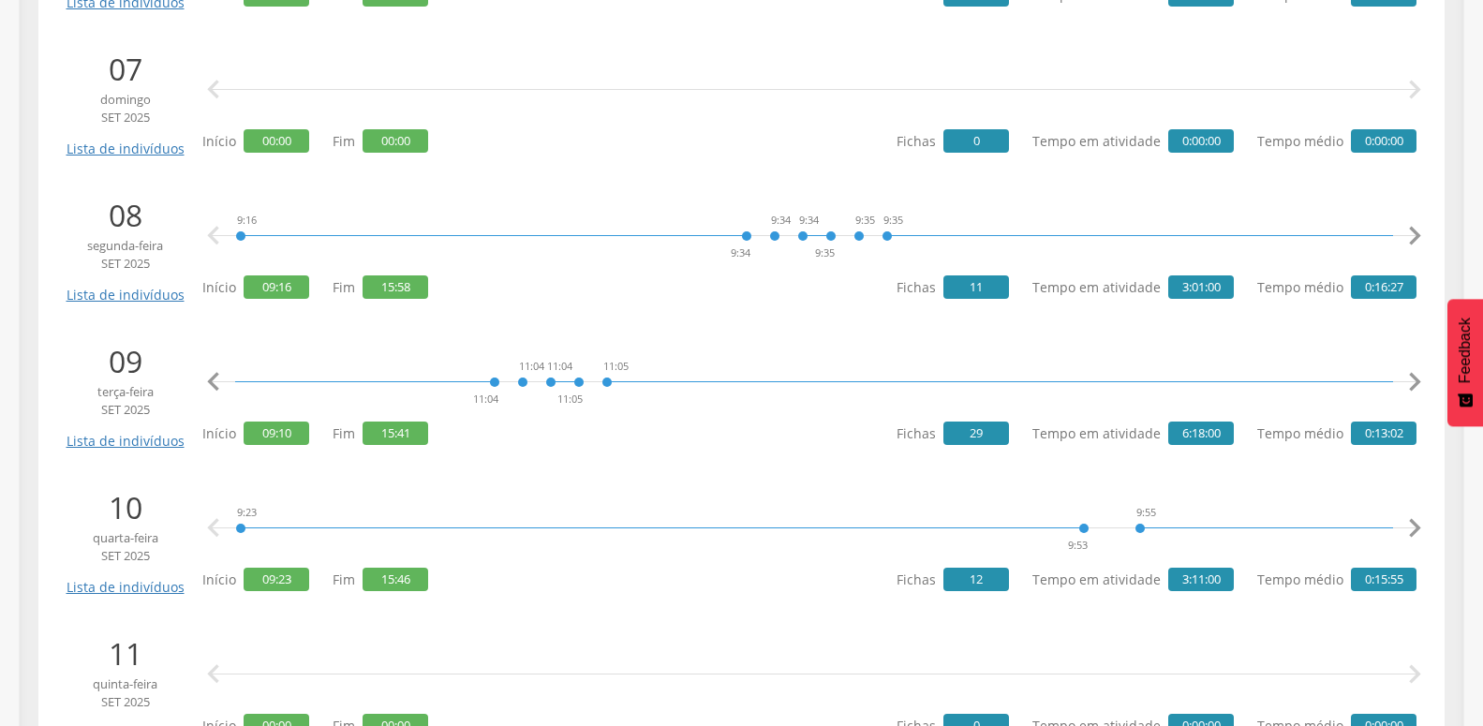
click at [1400, 380] on icon "" at bounding box center [1414, 382] width 37 height 37
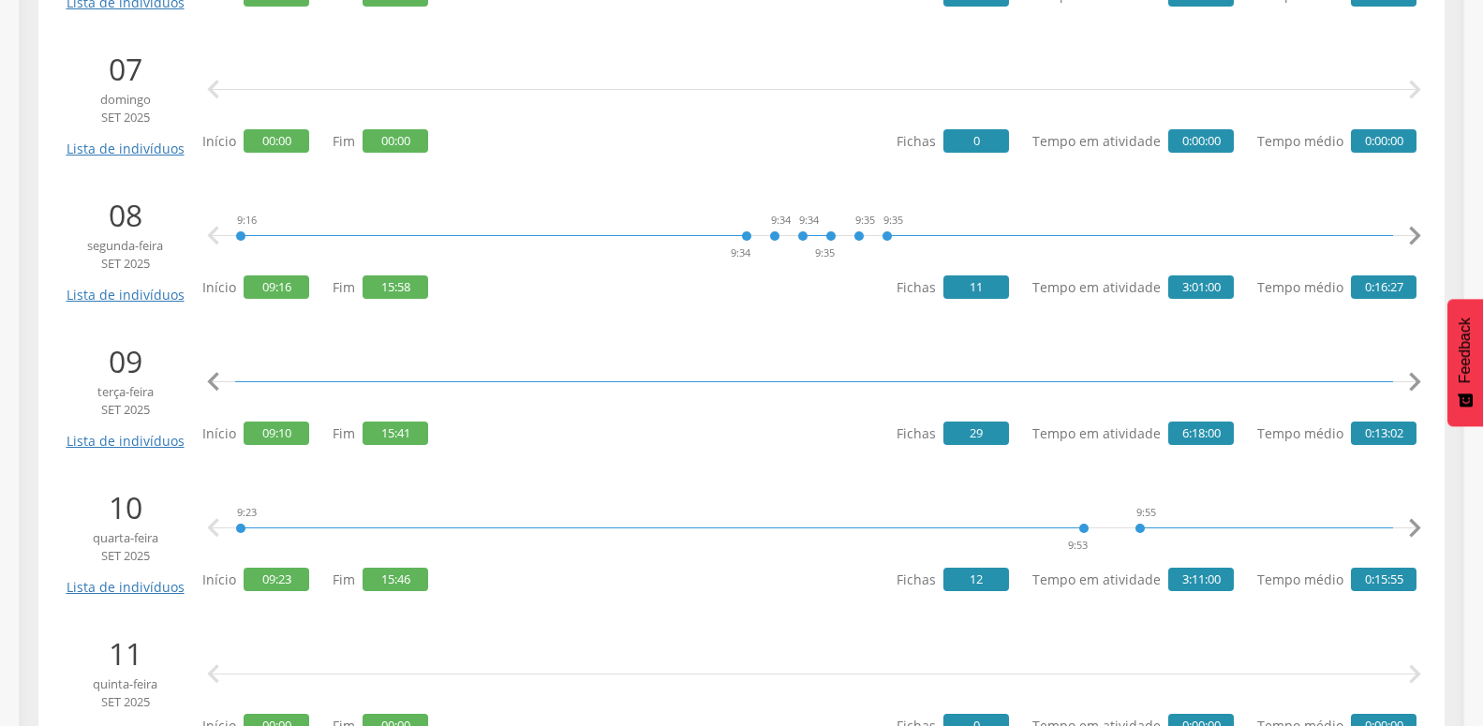
click at [1400, 380] on icon "" at bounding box center [1414, 382] width 37 height 37
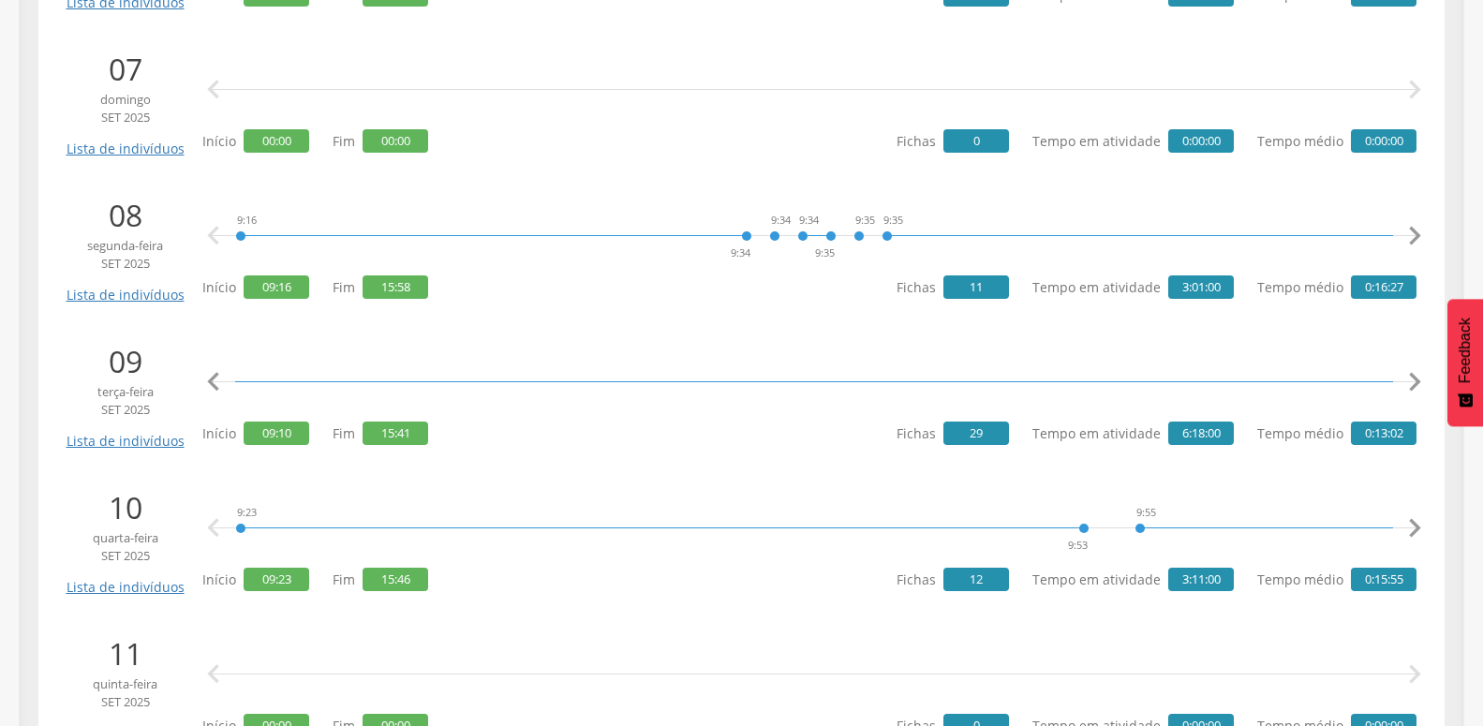
click at [1400, 380] on icon "" at bounding box center [1414, 382] width 37 height 37
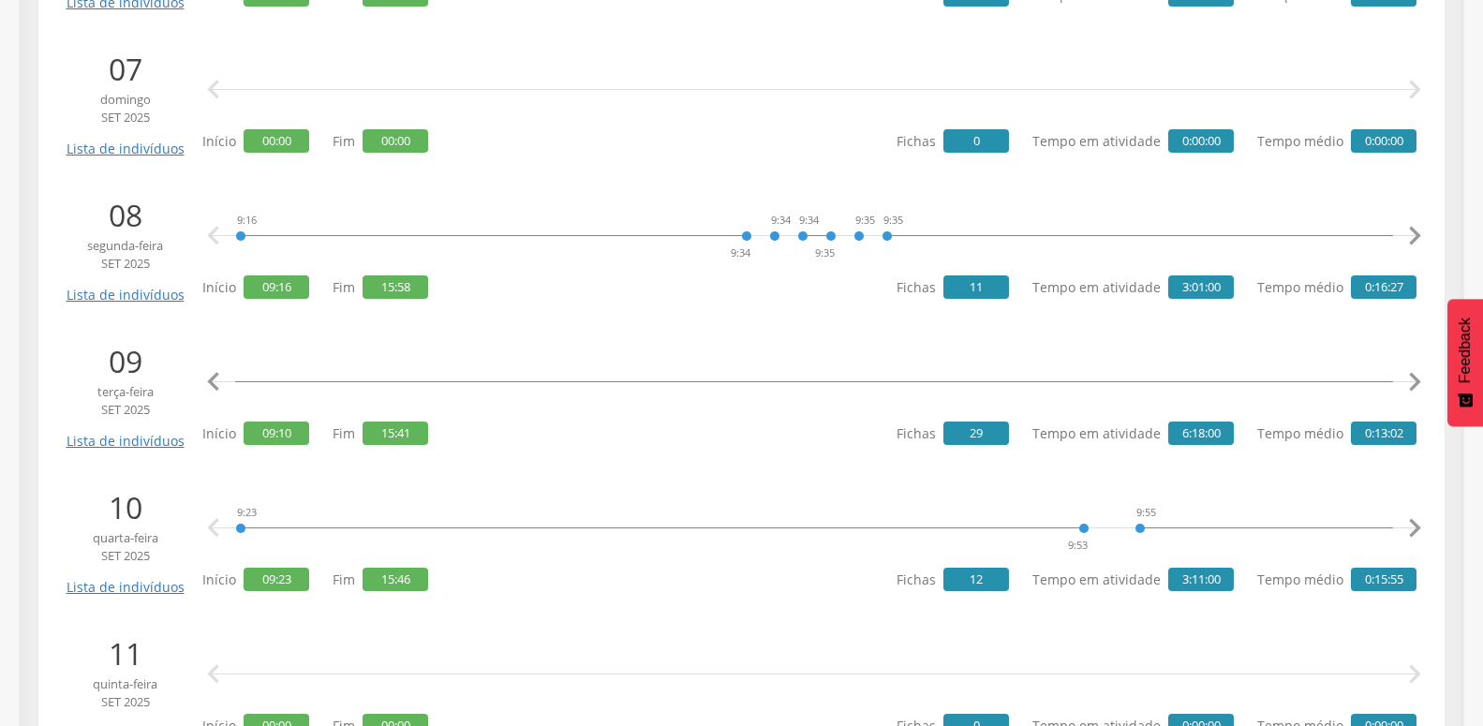
click at [1400, 380] on icon "" at bounding box center [1414, 382] width 37 height 37
click at [1411, 380] on icon "" at bounding box center [1414, 382] width 37 height 37
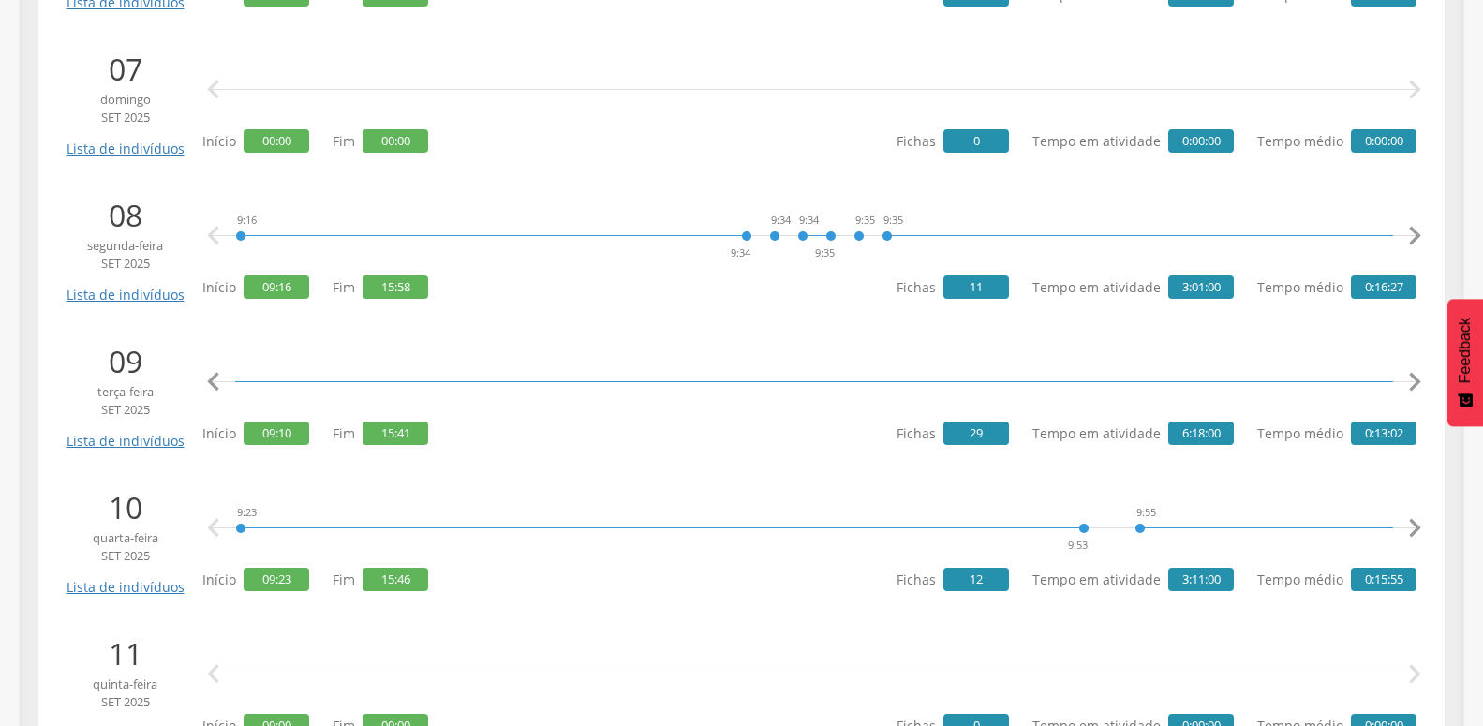
click at [1411, 380] on icon "" at bounding box center [1414, 382] width 37 height 37
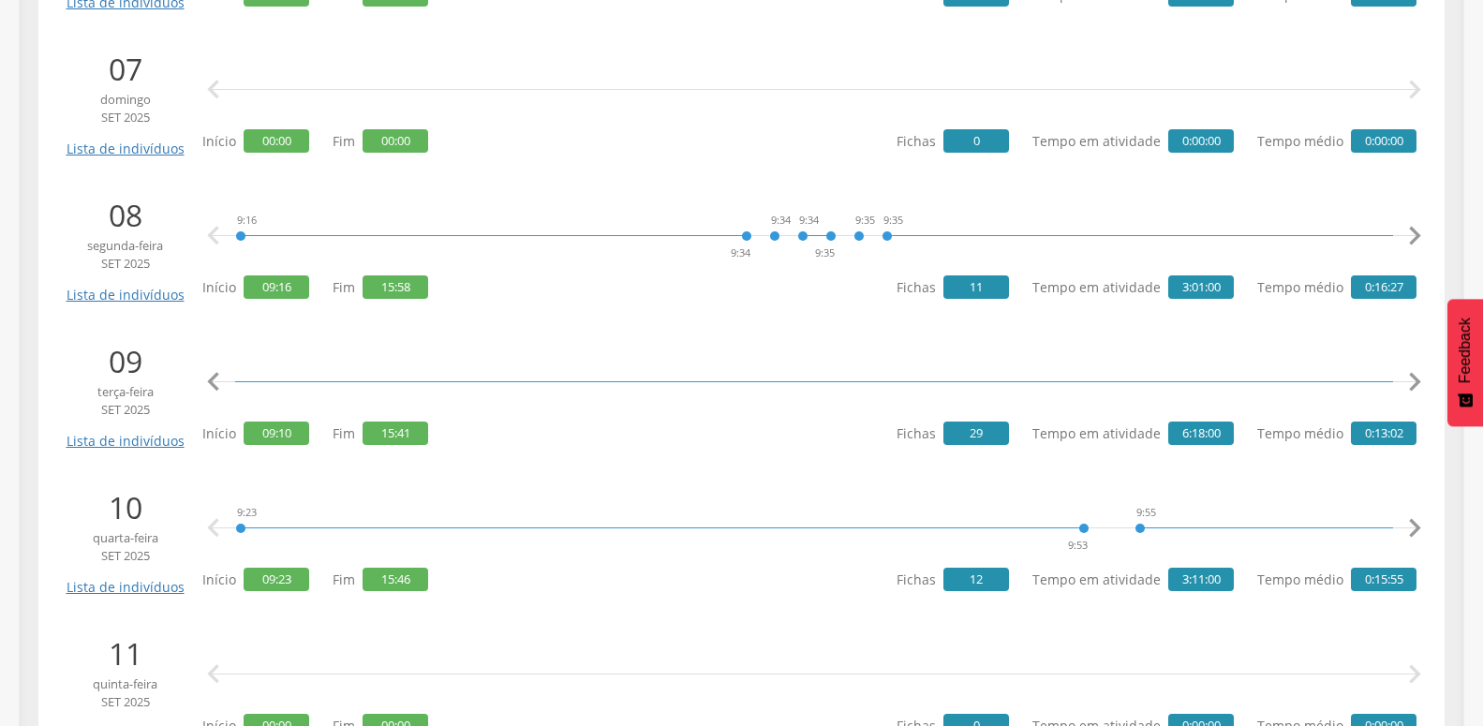
click at [1411, 380] on icon "" at bounding box center [1414, 382] width 37 height 37
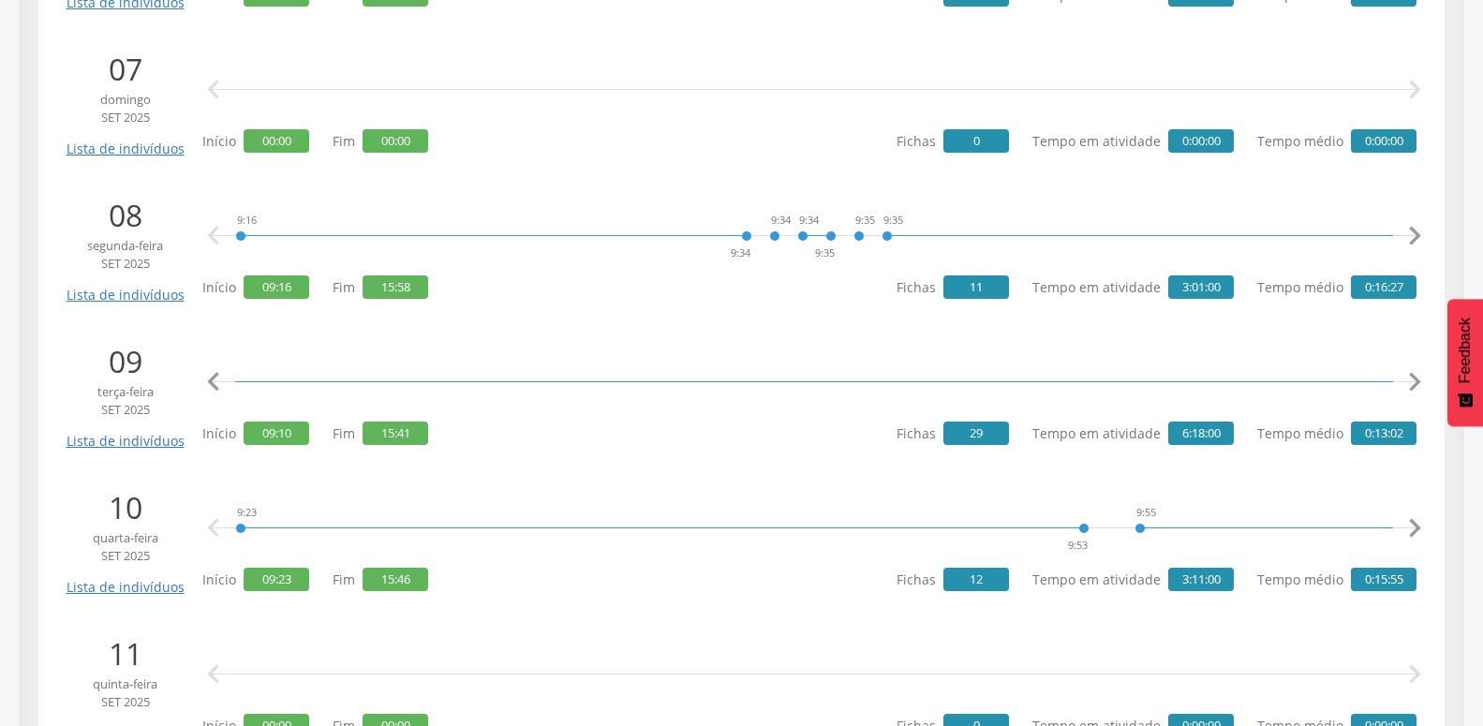
click at [1411, 380] on icon "" at bounding box center [1414, 382] width 37 height 37
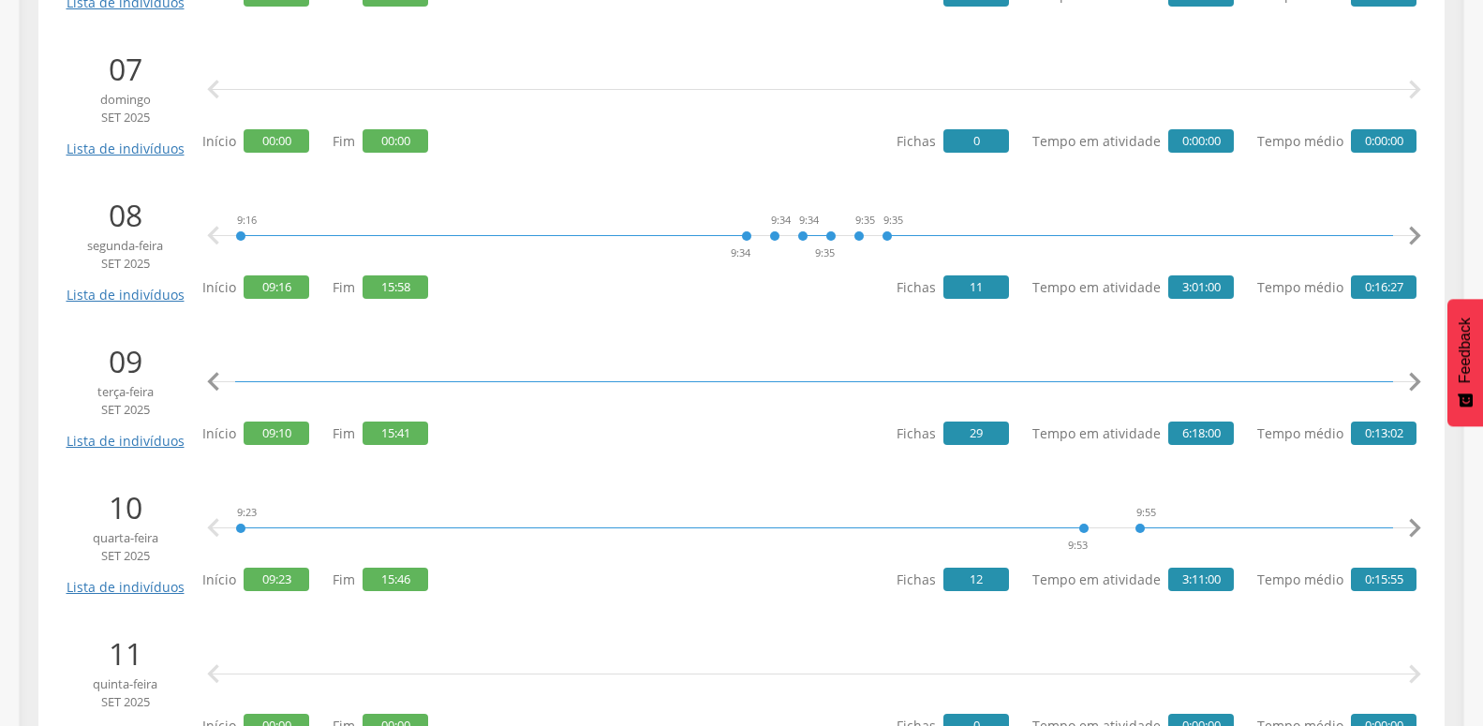
click at [1411, 380] on icon "" at bounding box center [1414, 382] width 37 height 37
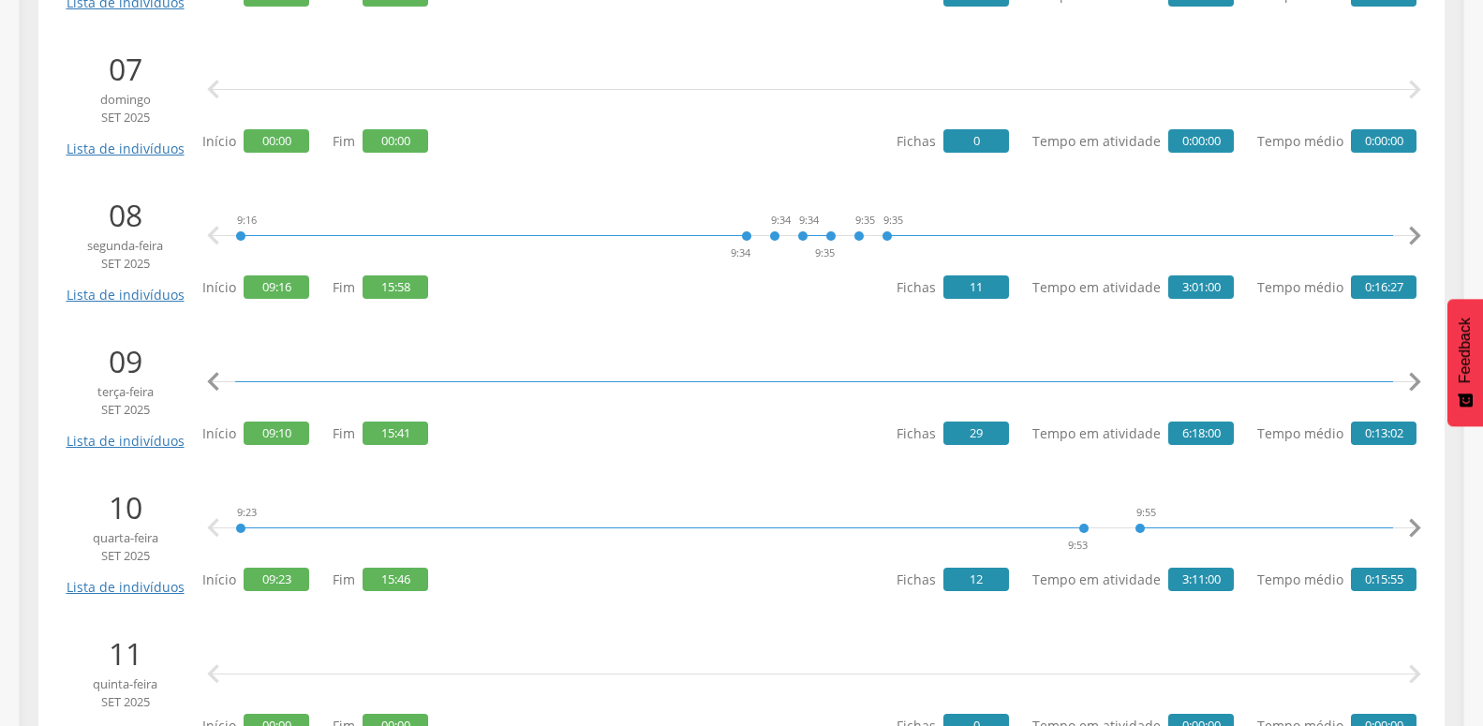
click at [1411, 380] on icon "" at bounding box center [1414, 382] width 37 height 37
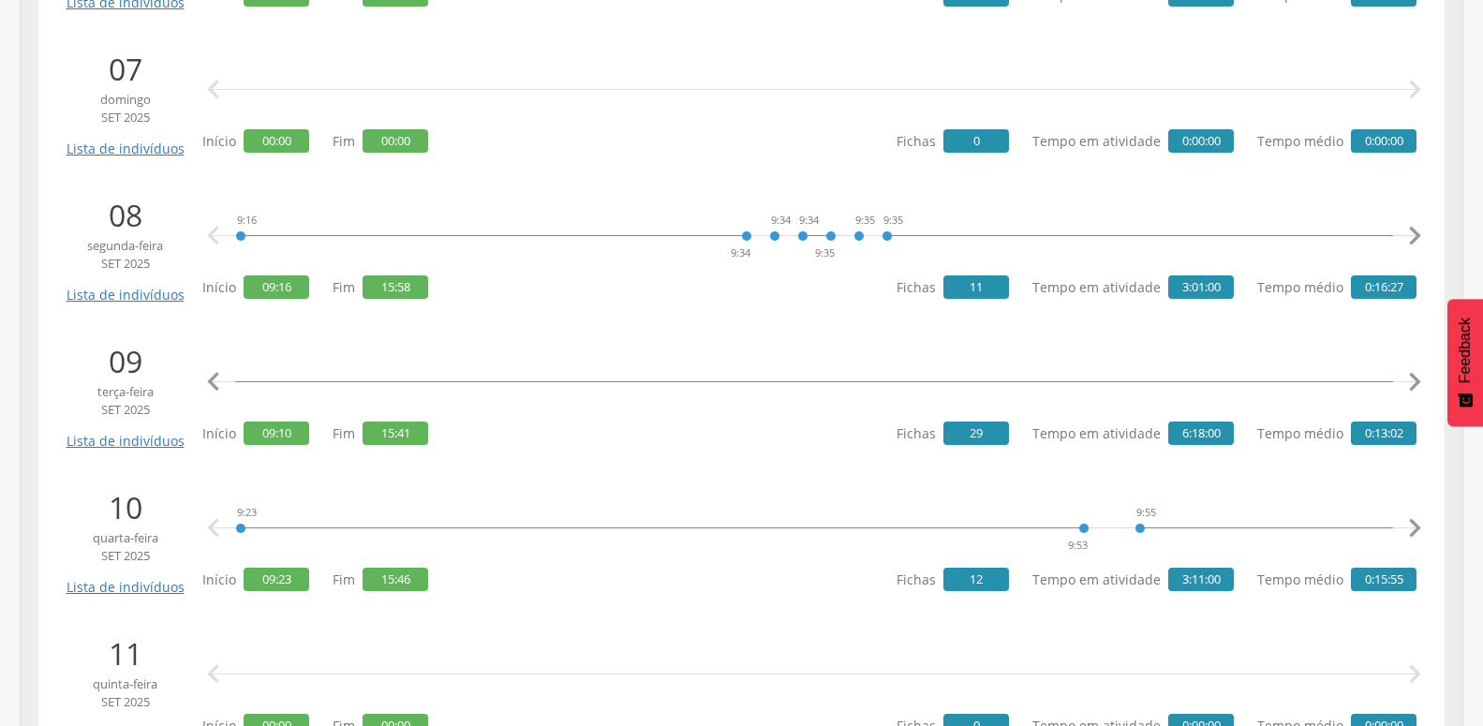
click at [1411, 380] on icon "" at bounding box center [1414, 382] width 37 height 37
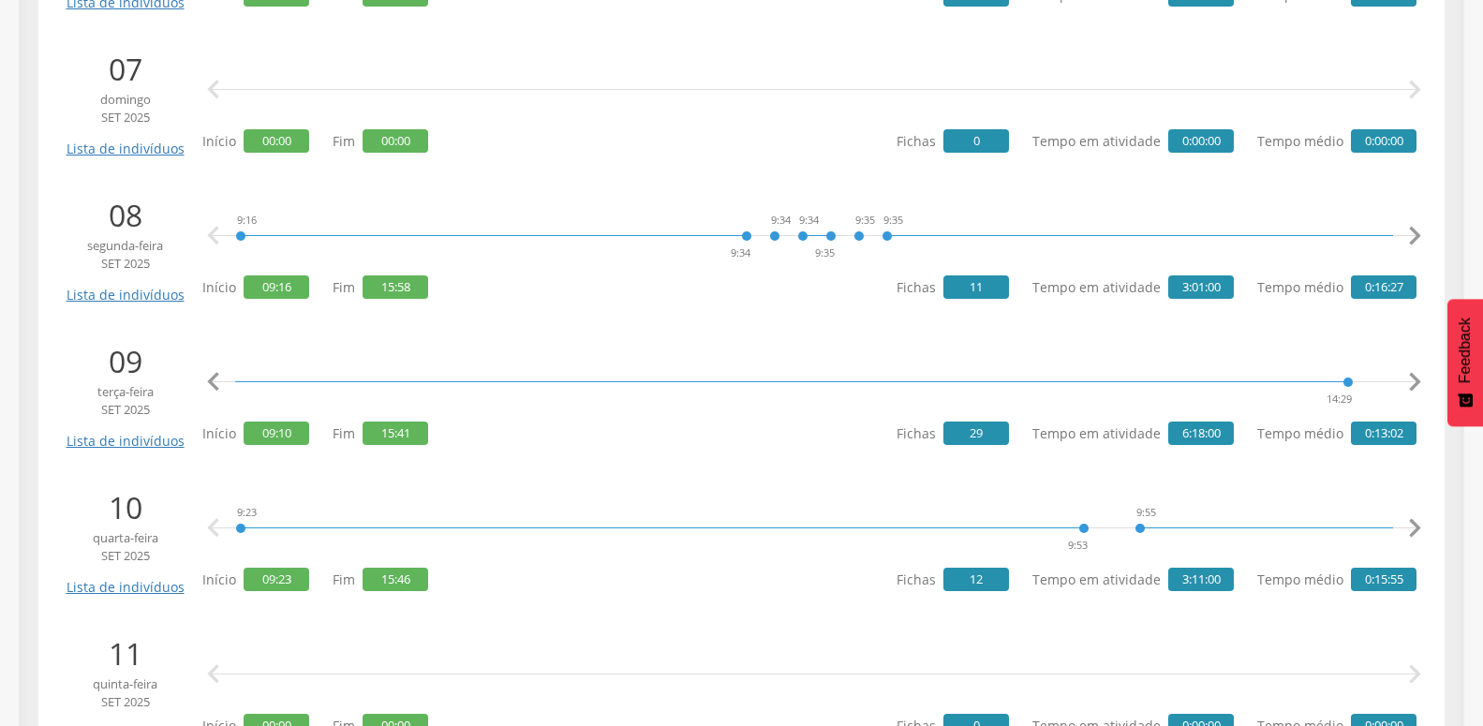
click at [1411, 380] on icon "" at bounding box center [1414, 382] width 37 height 37
click at [205, 380] on icon "" at bounding box center [213, 382] width 37 height 37
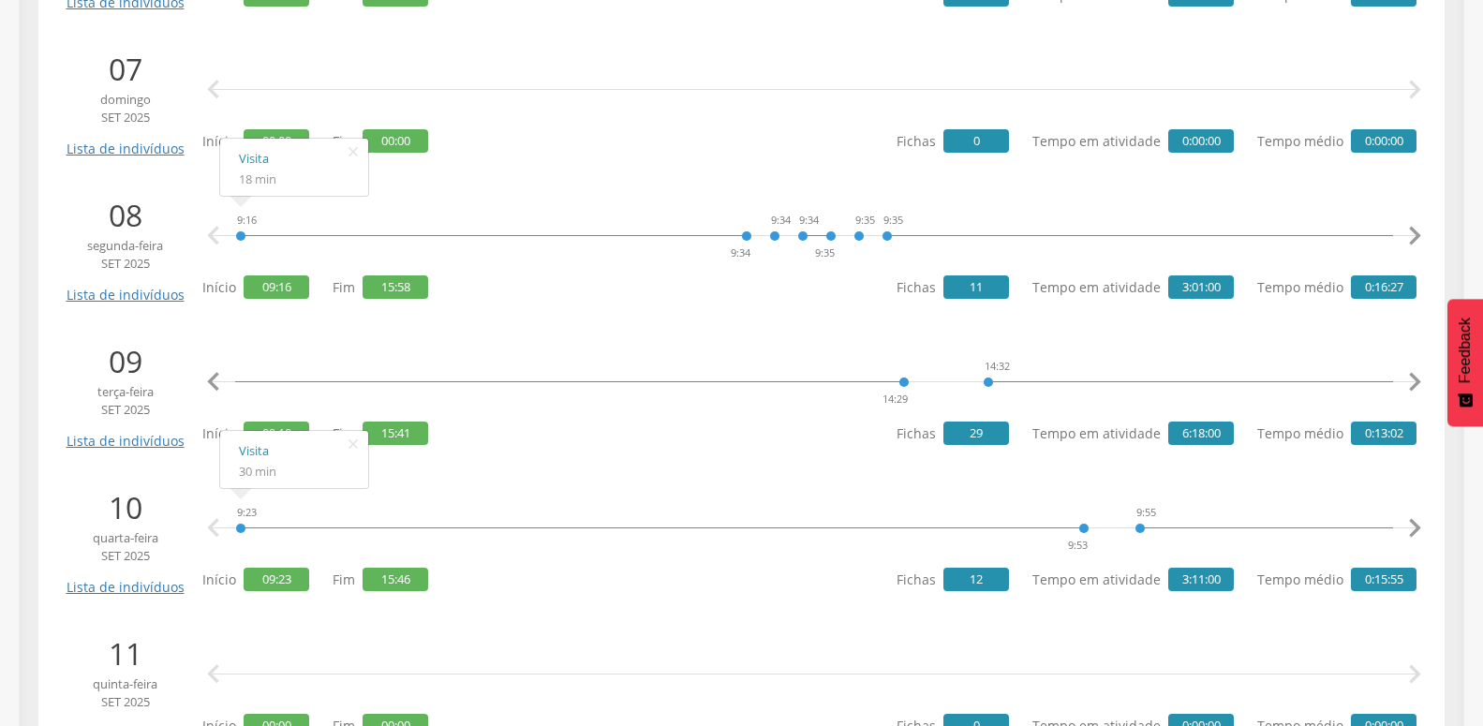
click at [205, 380] on icon "" at bounding box center [213, 382] width 37 height 37
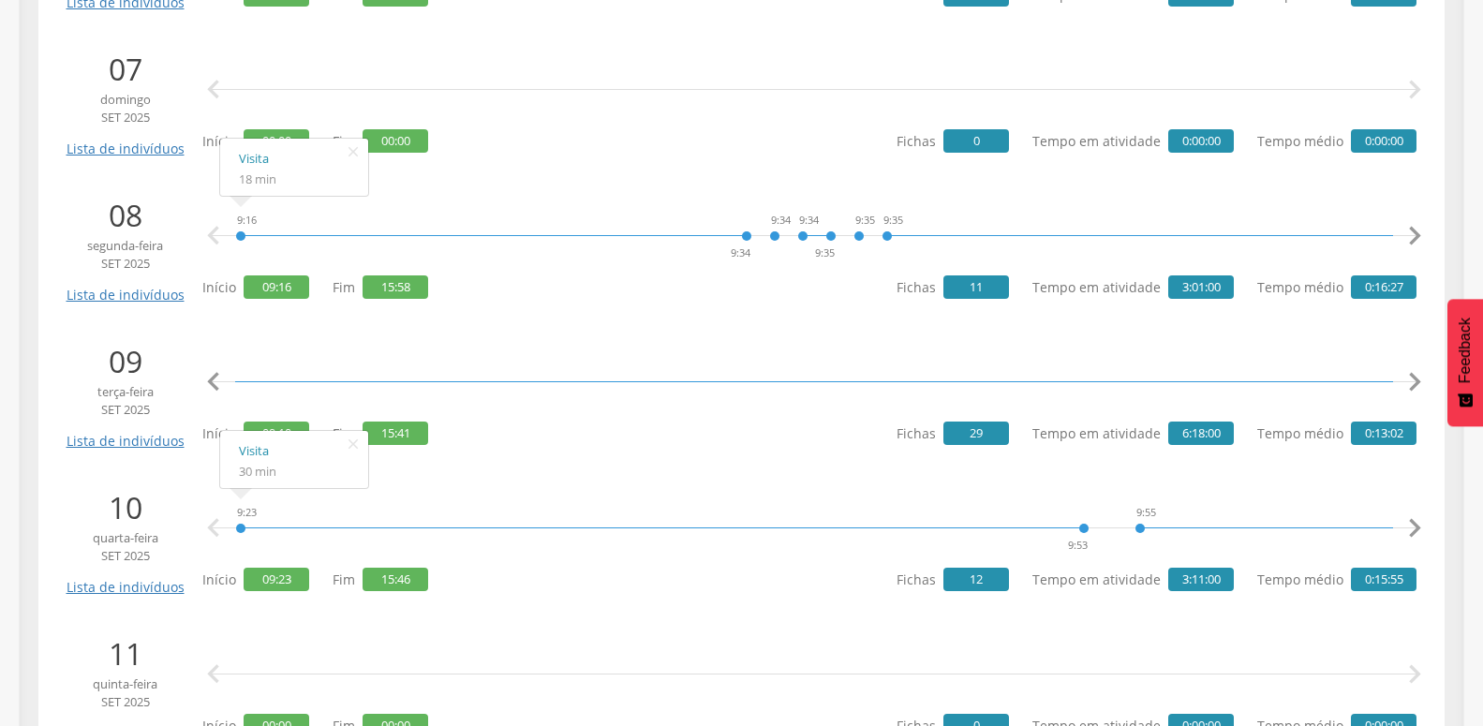
click at [205, 380] on icon "" at bounding box center [213, 382] width 37 height 37
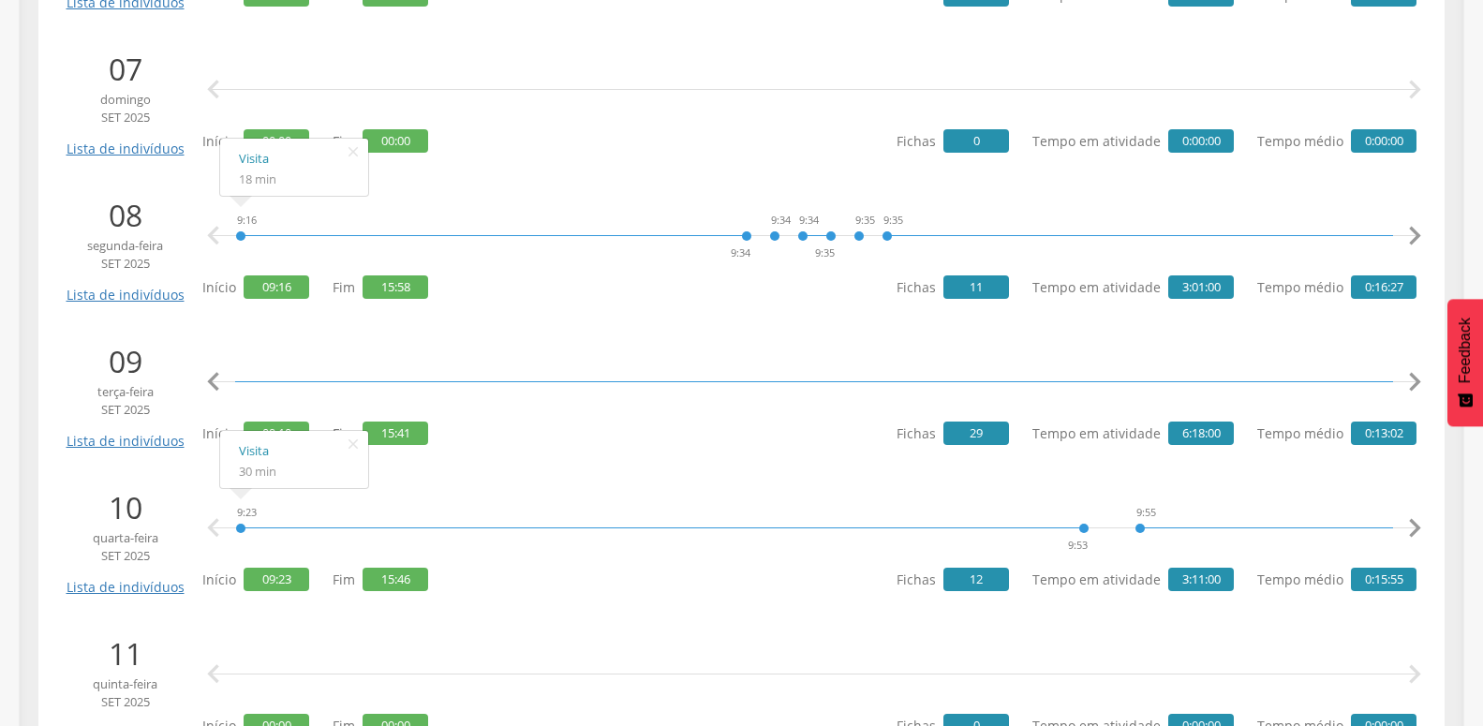
click at [205, 380] on icon "" at bounding box center [213, 382] width 37 height 37
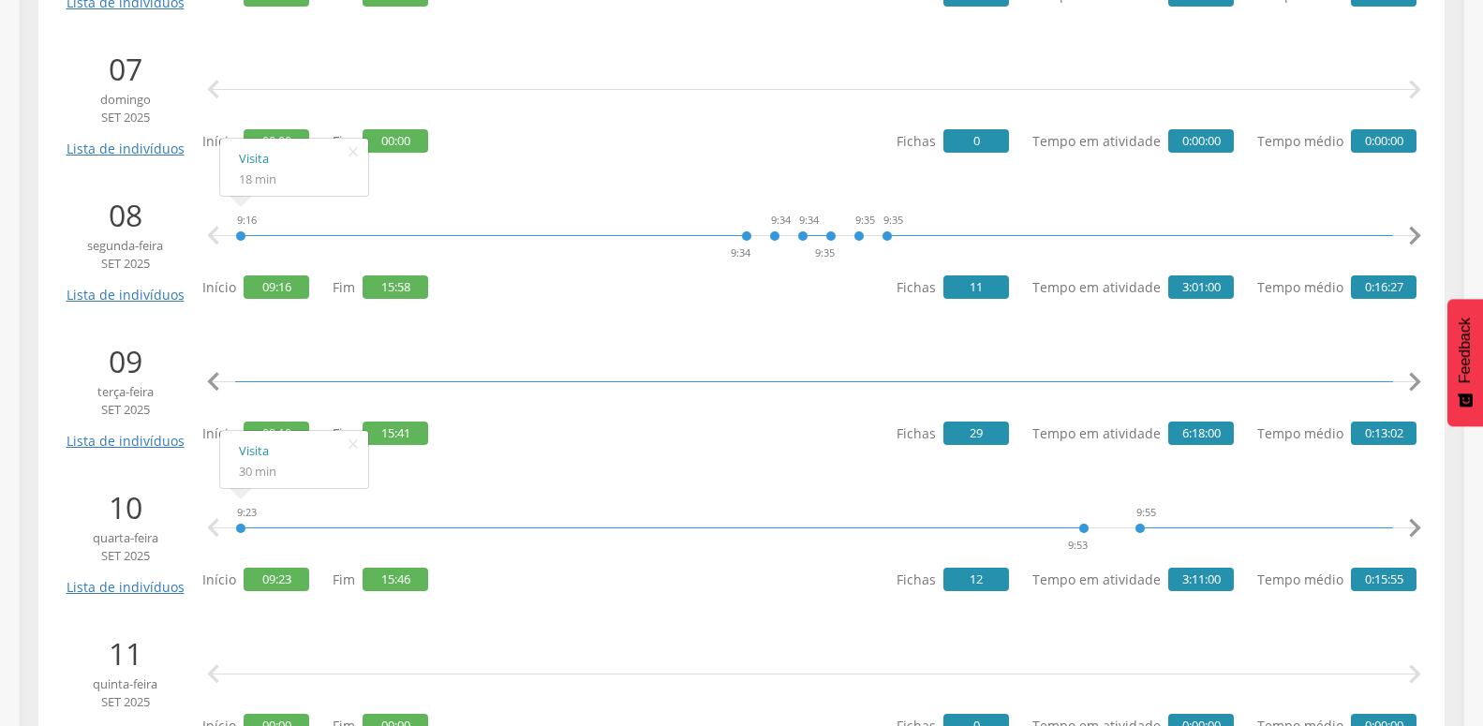
click at [205, 380] on icon "" at bounding box center [213, 382] width 37 height 37
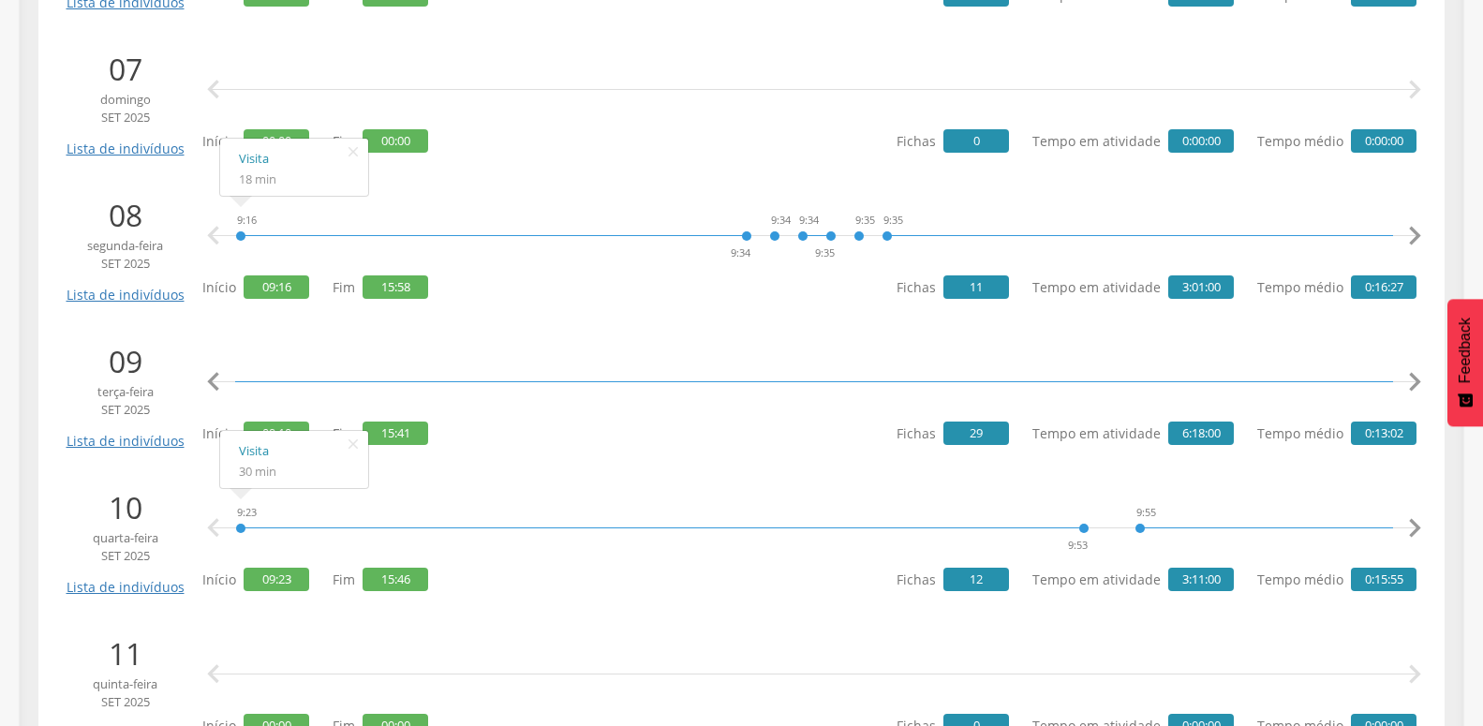
click at [205, 380] on icon "" at bounding box center [213, 382] width 37 height 37
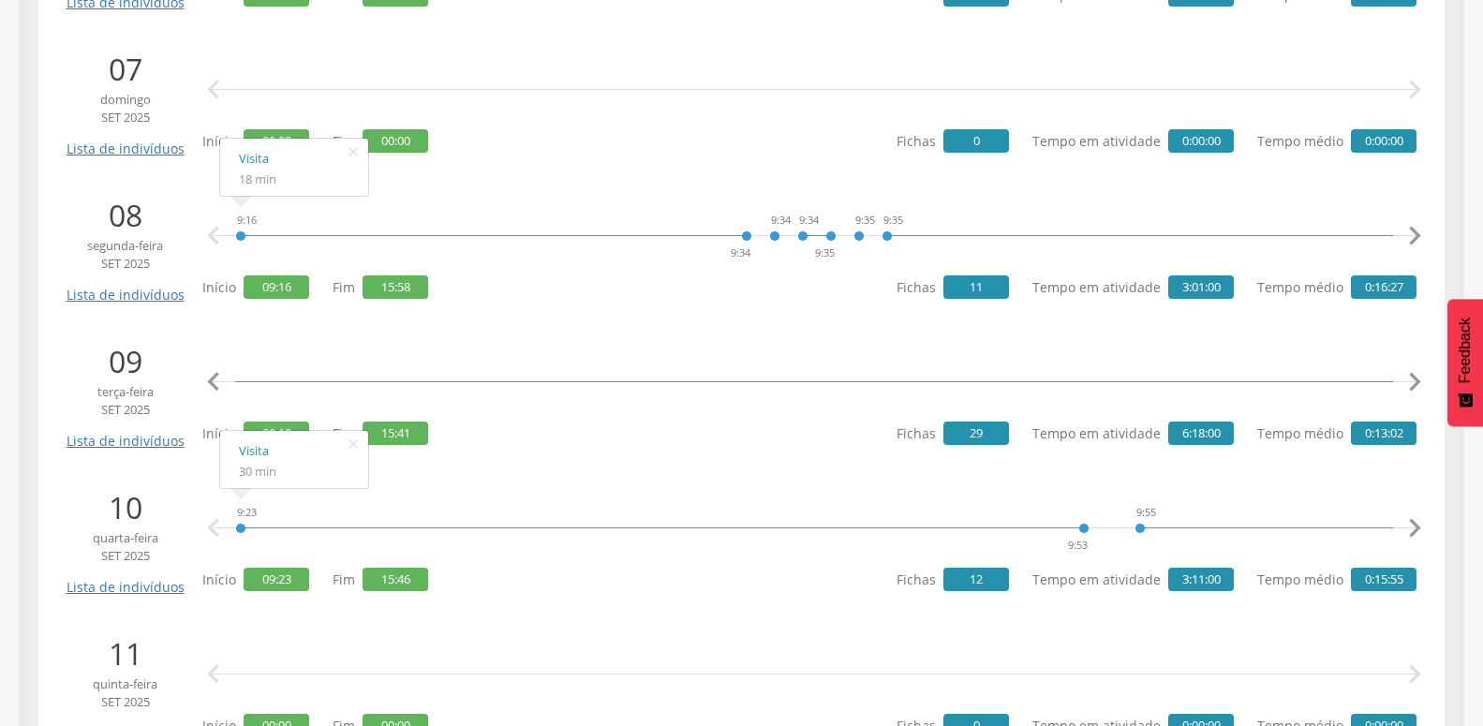
click at [205, 380] on icon "" at bounding box center [213, 382] width 37 height 37
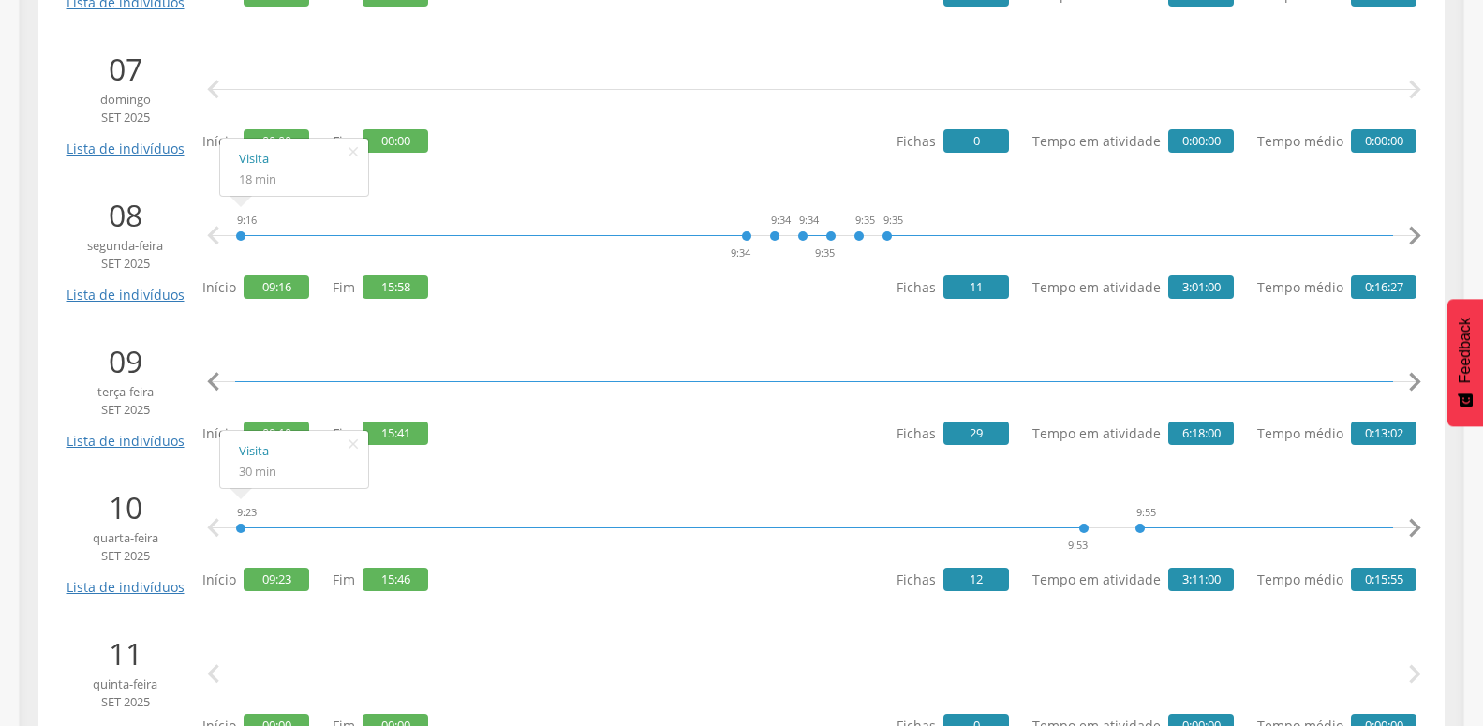
click at [205, 380] on icon "" at bounding box center [213, 382] width 37 height 37
click at [214, 381] on icon "" at bounding box center [213, 382] width 37 height 37
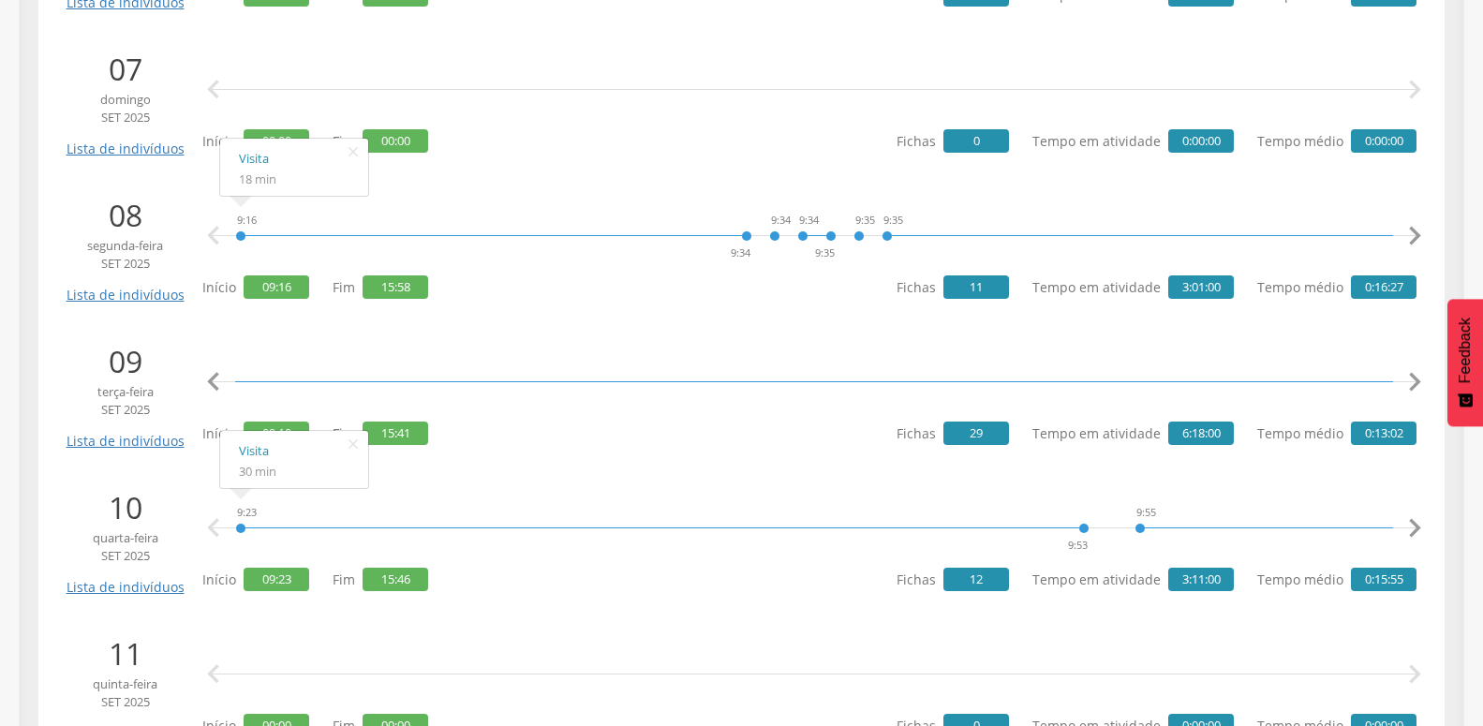
click at [214, 381] on icon "" at bounding box center [213, 382] width 37 height 37
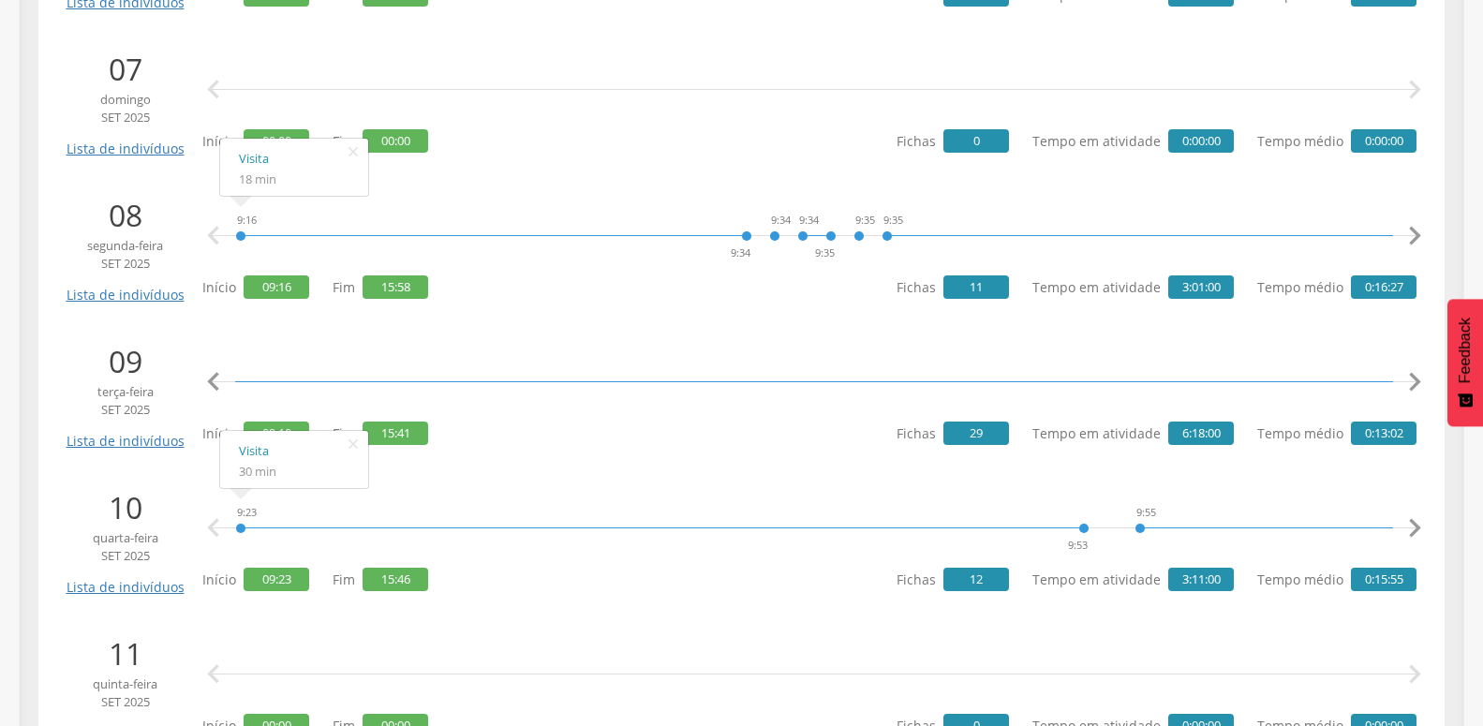
click at [214, 381] on icon "" at bounding box center [213, 382] width 37 height 37
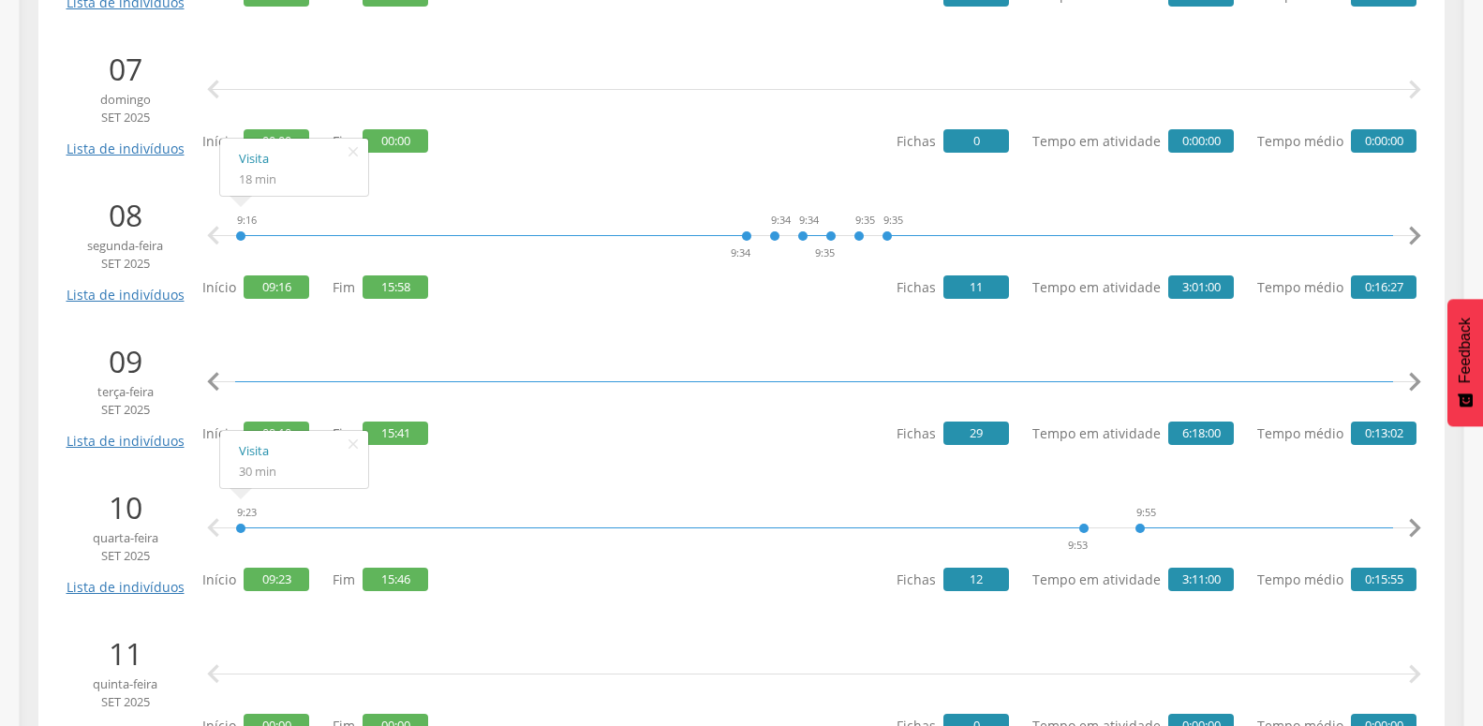
click at [214, 381] on icon "" at bounding box center [213, 382] width 37 height 37
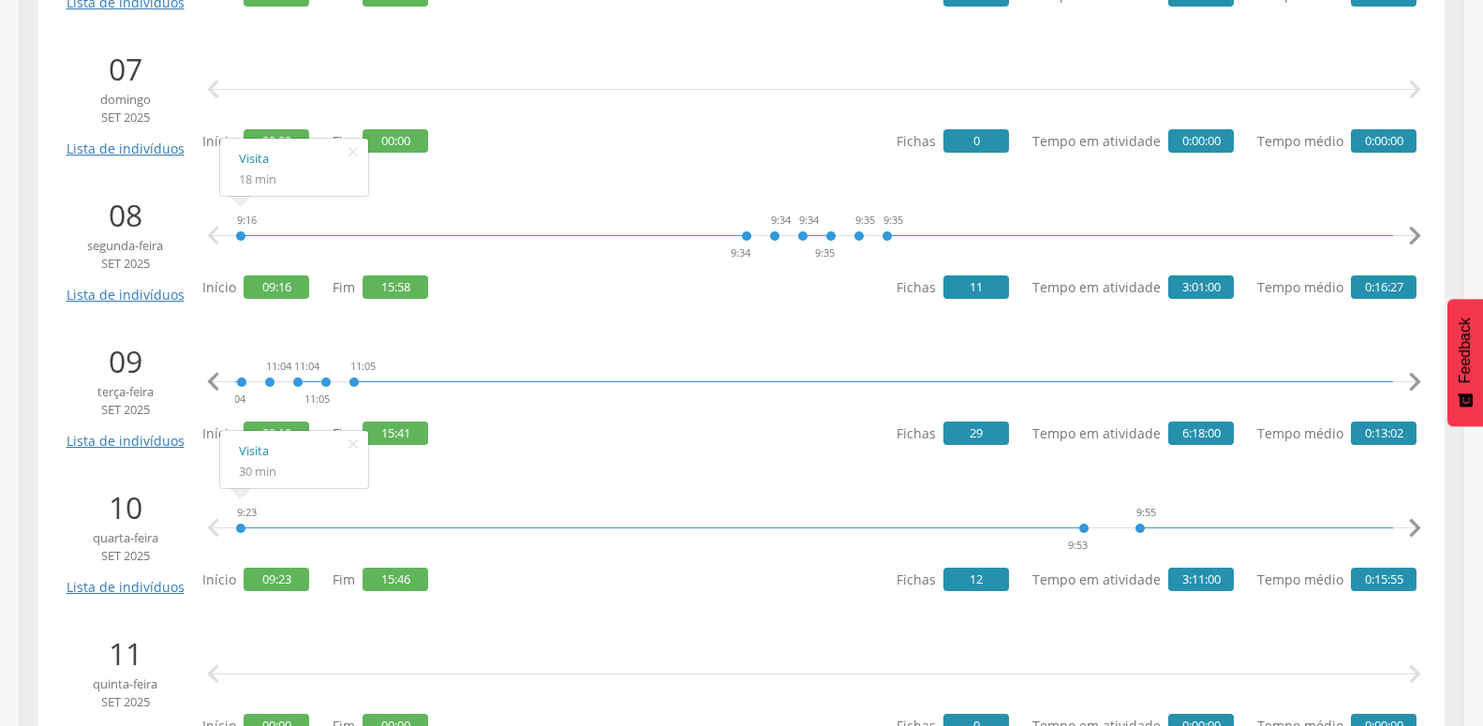
click at [214, 381] on icon "" at bounding box center [213, 382] width 37 height 37
click at [499, 302] on link "Visita" at bounding box center [530, 304] width 111 height 23
